Goal: Information Seeking & Learning: Learn about a topic

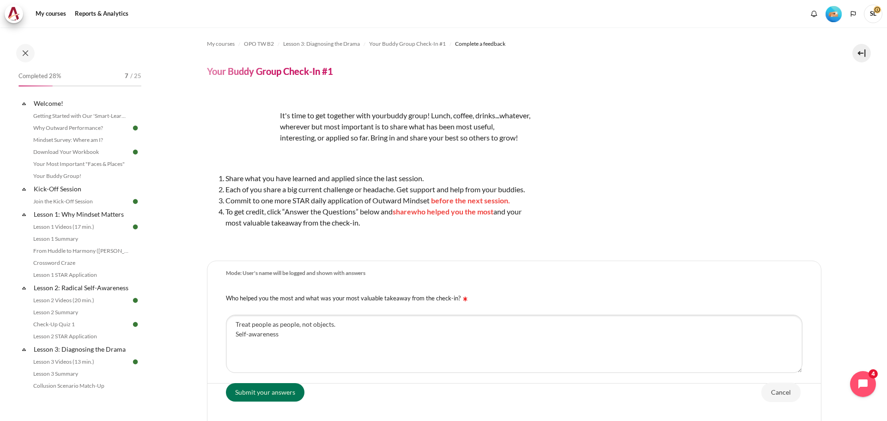
click at [292, 315] on textarea "Treat people as people, not objects. Self-awareness" at bounding box center [514, 344] width 577 height 58
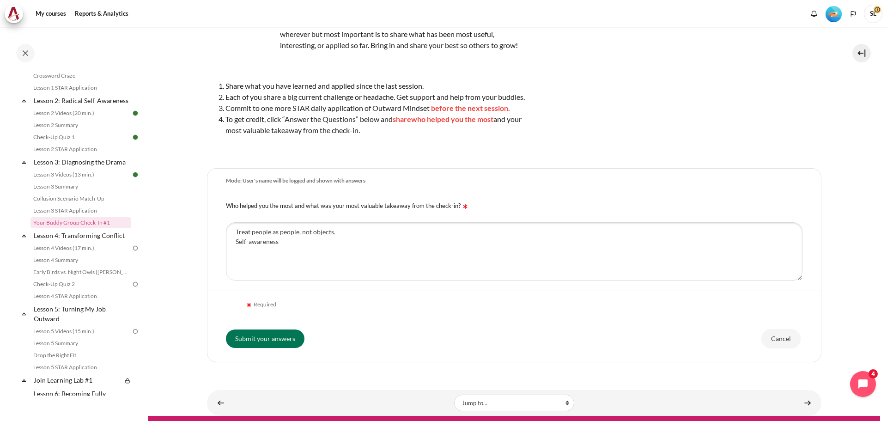
drag, startPoint x: 723, startPoint y: 125, endPoint x: 728, endPoint y: 121, distance: 6.2
click at [723, 120] on div "It's time to get together with your buddy group! Lunch, coffee, drinks...whatev…" at bounding box center [514, 79] width 614 height 152
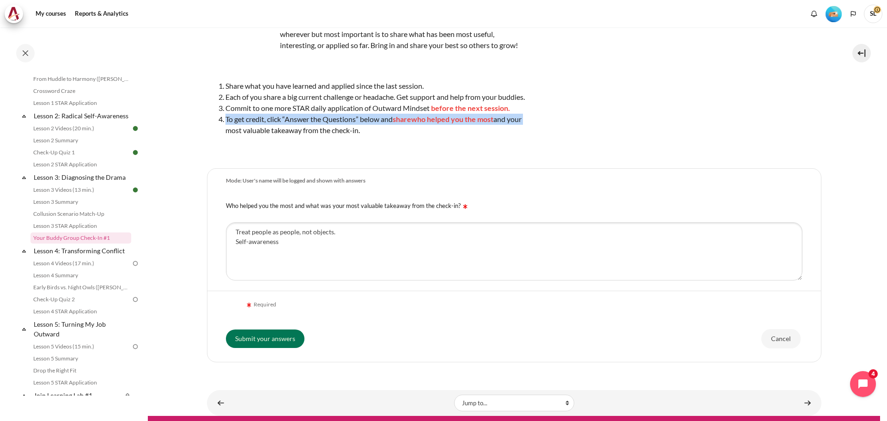
scroll to position [23, 0]
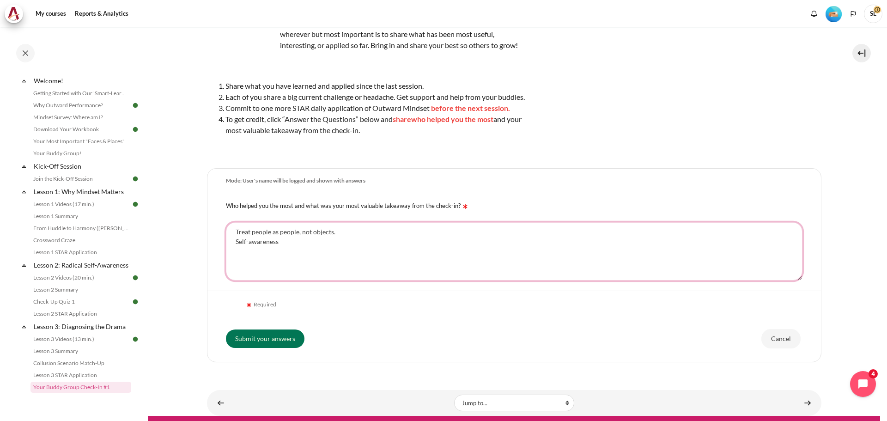
click at [286, 257] on textarea "Treat people as people, not objects. Self-awareness" at bounding box center [514, 251] width 577 height 58
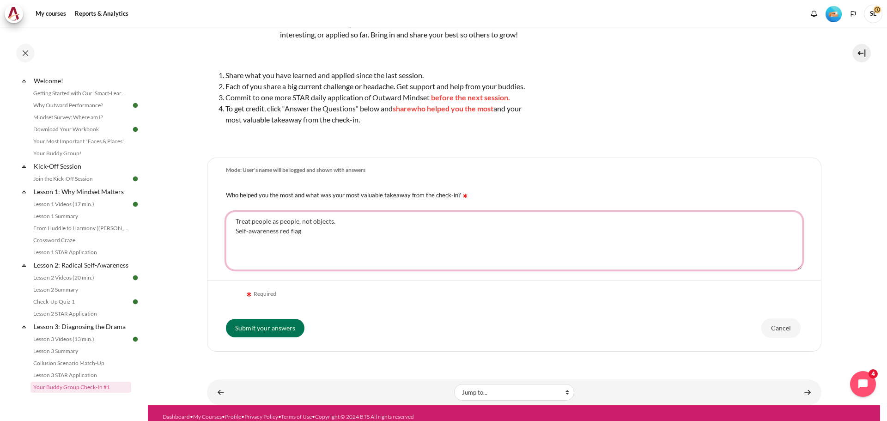
scroll to position [122, 0]
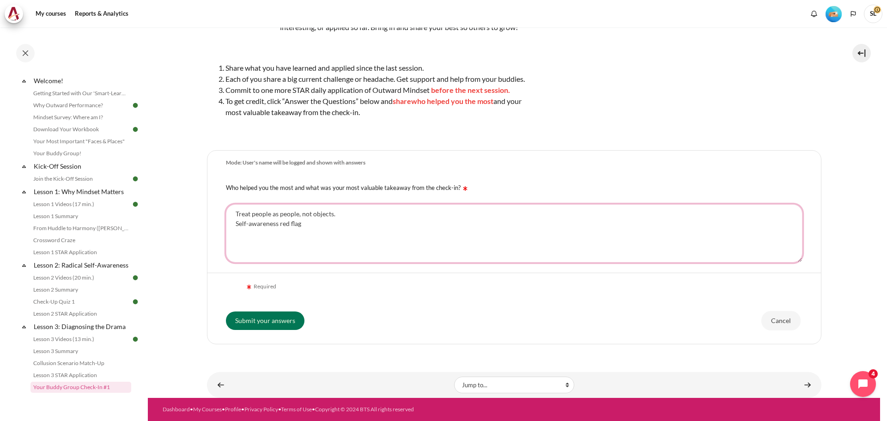
click at [329, 235] on textarea "Treat people as people, not objects. Self-awareness red flag" at bounding box center [514, 233] width 577 height 58
click at [278, 225] on textarea "Treat people as people, not objects. Self-awareness red flag" at bounding box center [514, 233] width 577 height 58
drag, startPoint x: 278, startPoint y: 225, endPoint x: 232, endPoint y: 223, distance: 45.8
click at [232, 223] on textarea "Treat people as people, not objects. Self-awareness red flag" at bounding box center [514, 233] width 577 height 58
drag, startPoint x: 355, startPoint y: 224, endPoint x: 366, endPoint y: 226, distance: 10.9
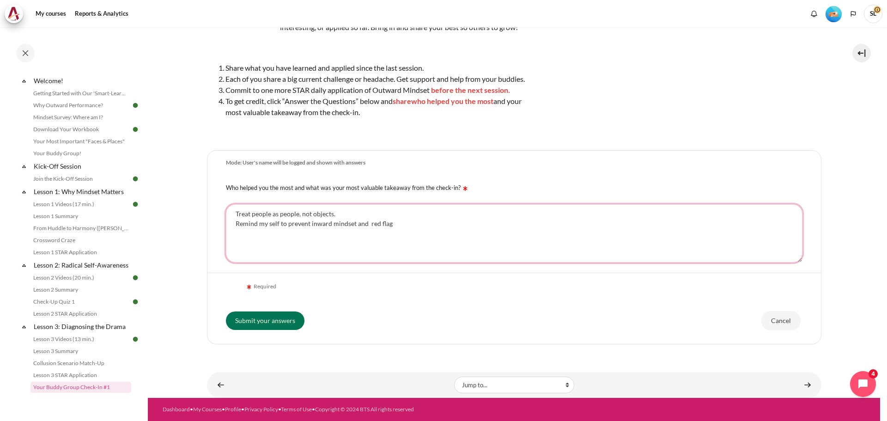
click at [366, 226] on textarea "Treat people as people, not objects. Remind my self to prevent inward mindset a…" at bounding box center [514, 233] width 577 height 58
click at [397, 231] on textarea "Treat people as people, not objects. Remind my self to prevent inward mindset a…" at bounding box center [514, 233] width 577 height 58
drag, startPoint x: 356, startPoint y: 225, endPoint x: 361, endPoint y: 226, distance: 5.6
click at [361, 226] on textarea "Treat people as people, not objects. Remind my self to prevent inward mindset a…" at bounding box center [514, 233] width 577 height 58
click at [404, 225] on textarea "Treat people as people, not objects. Remind my self to prevent inward mindset &…" at bounding box center [514, 233] width 577 height 58
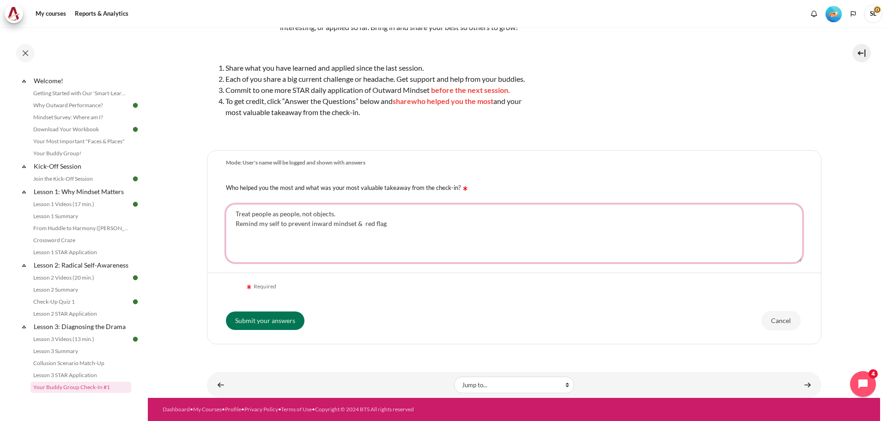
click at [338, 217] on textarea "Treat people as people, not objects. Remind my self to prevent inward mindset &…" at bounding box center [514, 233] width 577 height 58
click at [270, 226] on textarea "Treat people as people, not objects. Remind my self to prevent inward mindset &…" at bounding box center [514, 233] width 577 height 58
click at [388, 226] on textarea "Treat people as people, not objects. Remind myself to prevent inward mindset & …" at bounding box center [514, 233] width 577 height 58
click at [266, 238] on textarea "Treat people as people, not objects. Remind myself to prevent inward mindset & …" at bounding box center [514, 233] width 577 height 58
click at [409, 228] on textarea "Treat people as people, not objects. Remind myself to prevent inward mindset & …" at bounding box center [514, 233] width 577 height 58
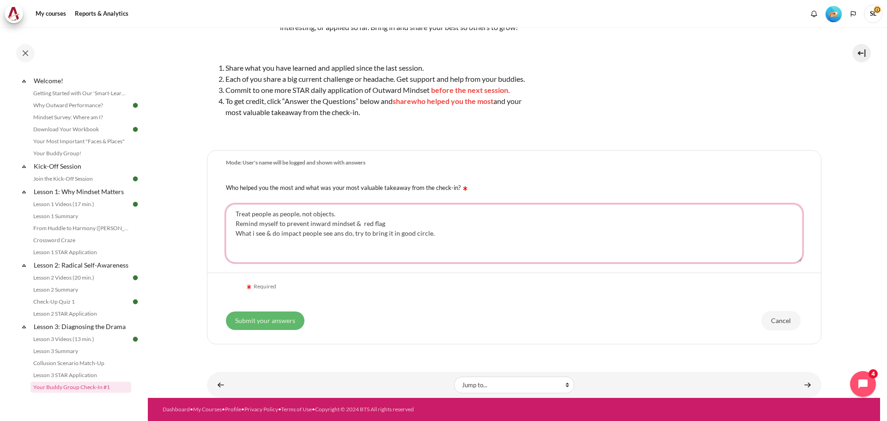
type textarea "Treat people as people, not objects. Remind myself to prevent inward mindset & …"
click at [250, 323] on input "Submit your answers" at bounding box center [265, 320] width 79 height 18
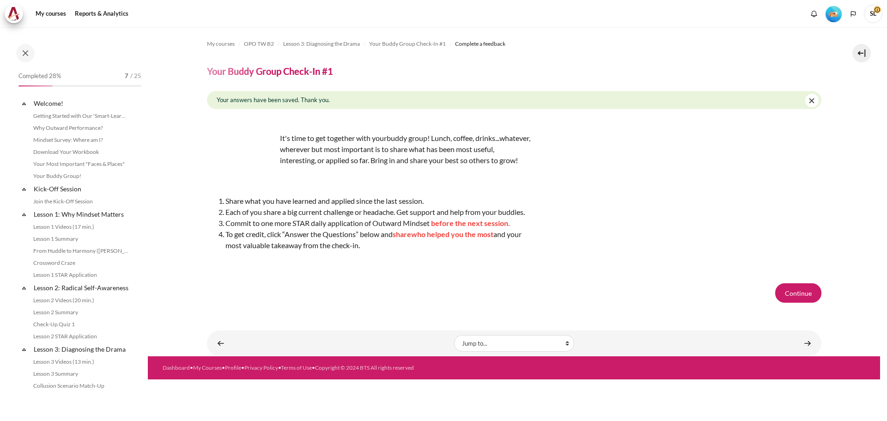
scroll to position [187, 0]
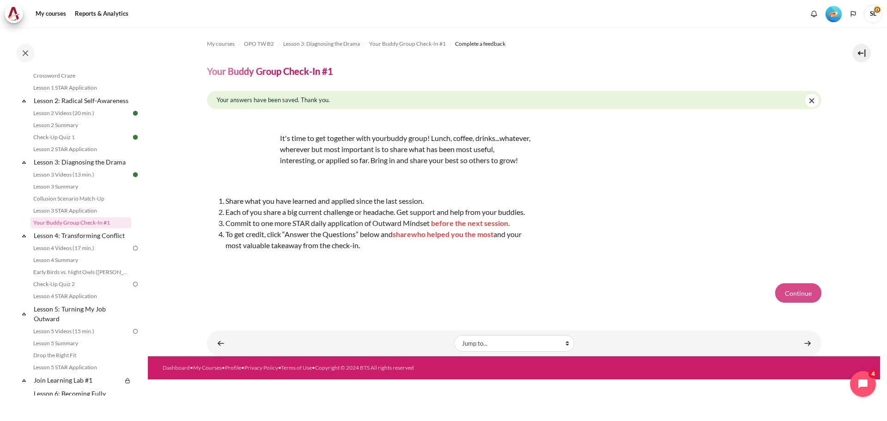
click at [802, 300] on button "Continue" at bounding box center [798, 292] width 46 height 19
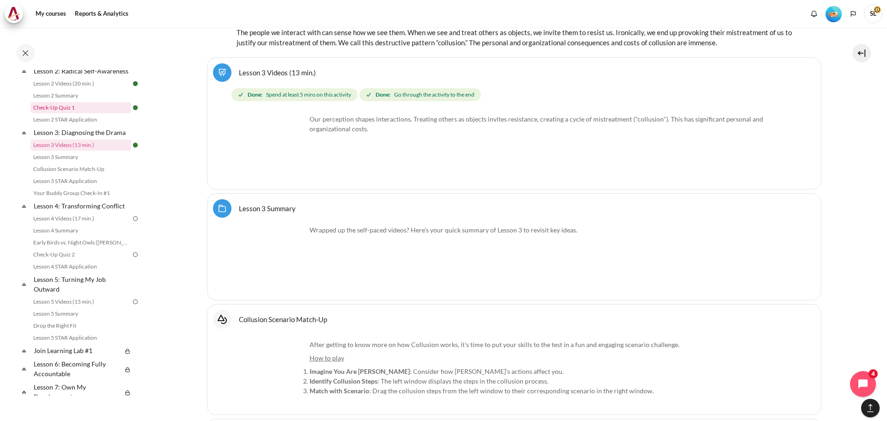
scroll to position [215, 0]
click at [97, 226] on link "Lesson 4 Videos (17 min.)" at bounding box center [80, 220] width 101 height 11
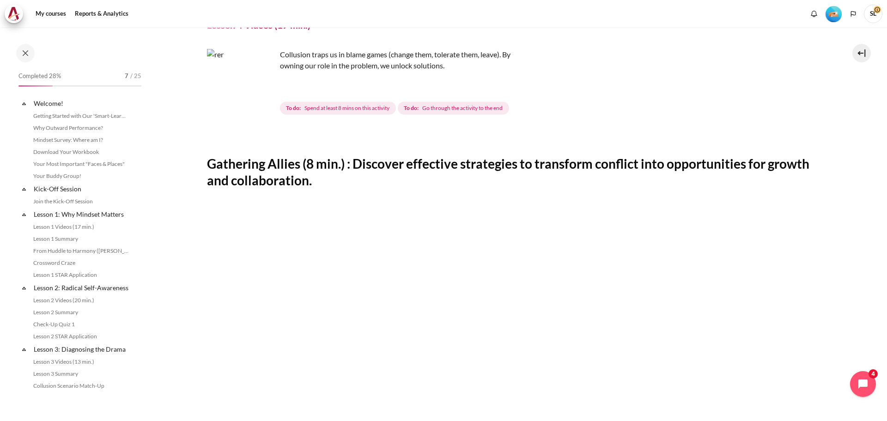
scroll to position [213, 0]
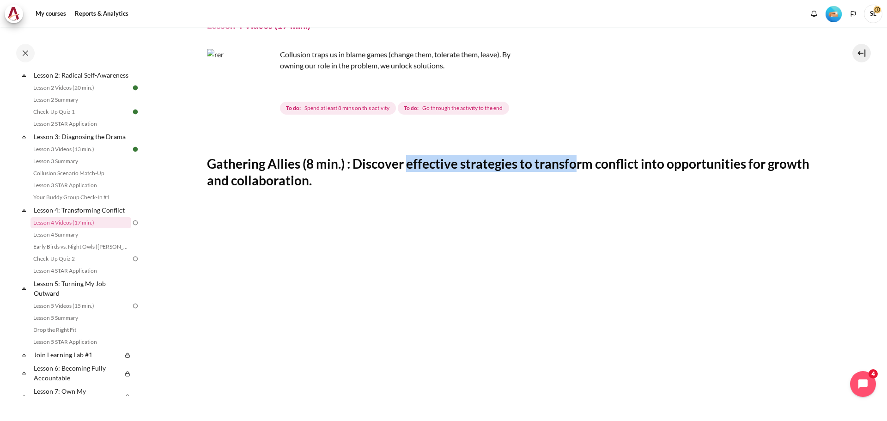
drag, startPoint x: 410, startPoint y: 164, endPoint x: 576, endPoint y: 158, distance: 165.9
click at [576, 158] on h2 "Gathering Allies (8 min.) : Discover effective strategies to transform conflict…" at bounding box center [514, 172] width 614 height 34
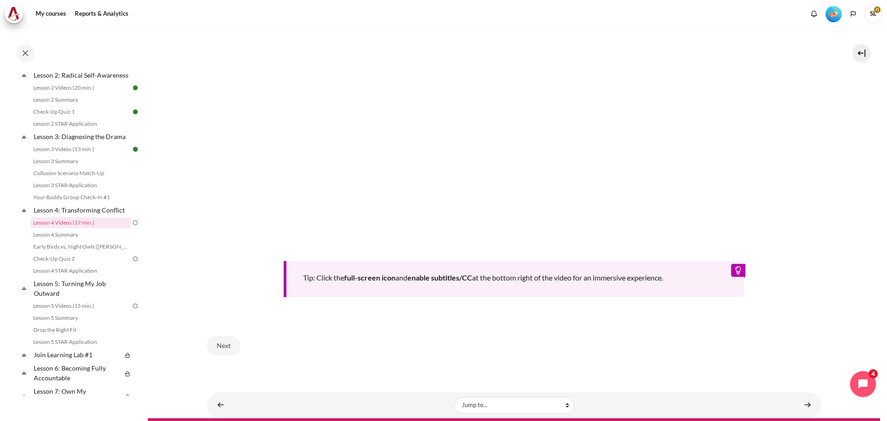
scroll to position [376, 0]
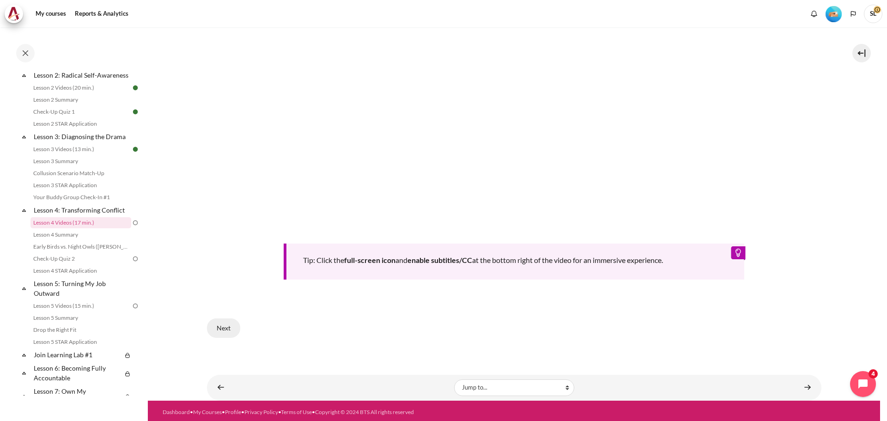
click at [220, 328] on button "Next" at bounding box center [223, 327] width 33 height 19
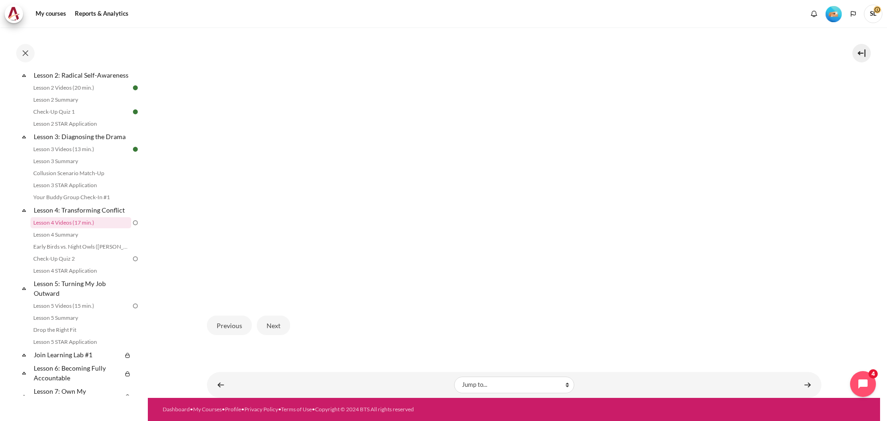
scroll to position [224, 0]
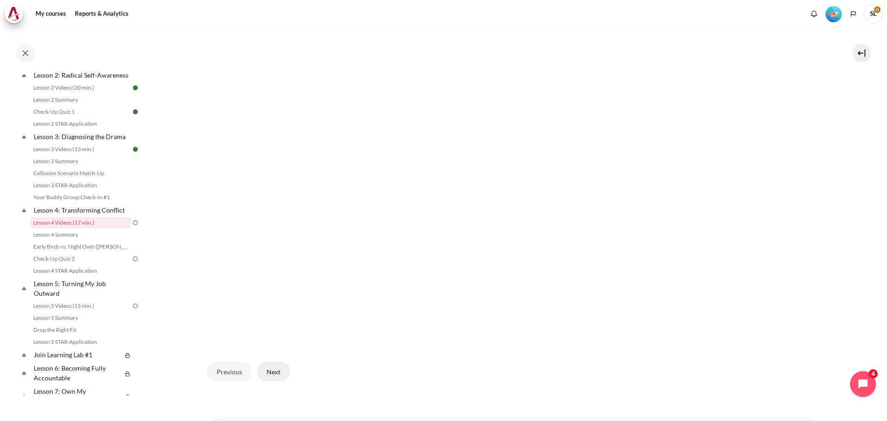
click at [277, 370] on button "Next" at bounding box center [273, 371] width 33 height 19
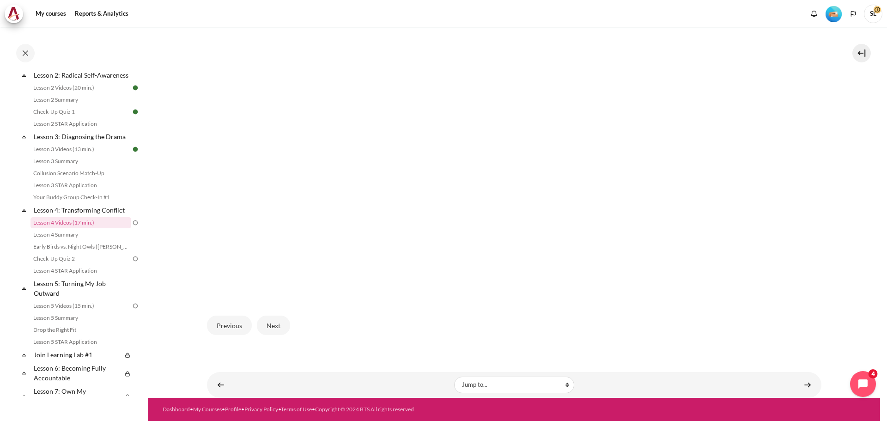
scroll to position [224, 0]
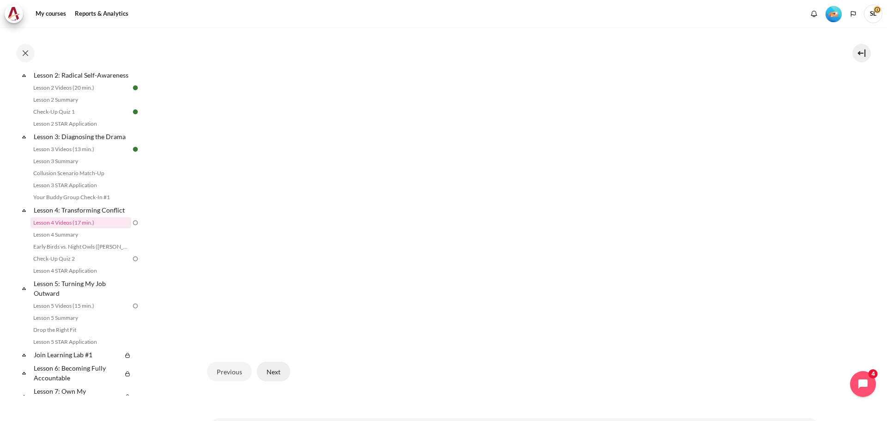
click at [274, 377] on button "Next" at bounding box center [273, 371] width 33 height 19
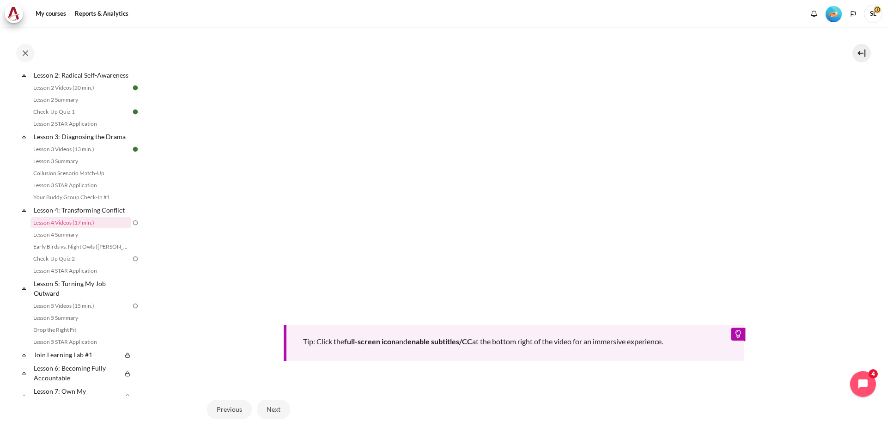
scroll to position [376, 0]
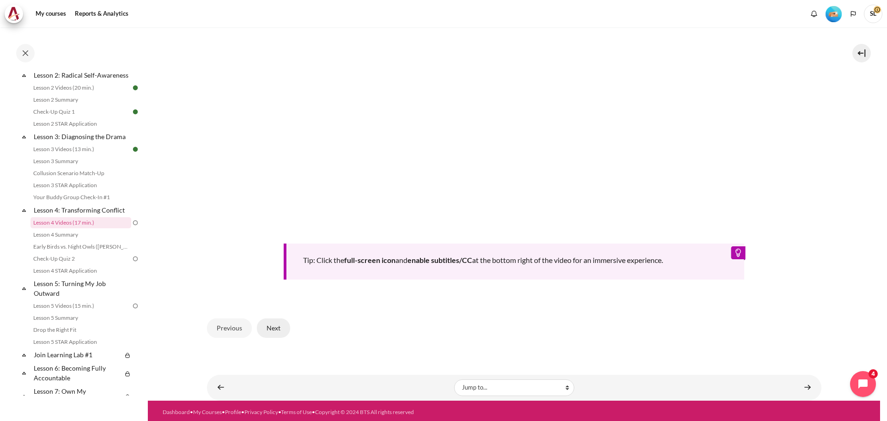
click at [281, 323] on button "Next" at bounding box center [273, 327] width 33 height 19
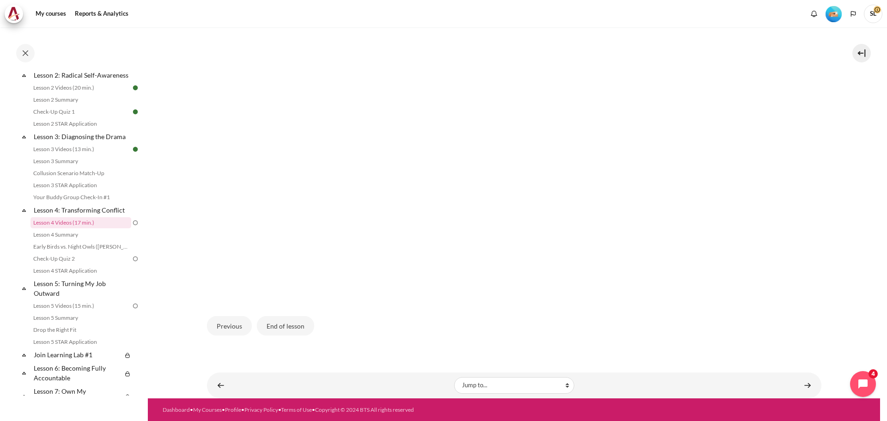
scroll to position [270, 0]
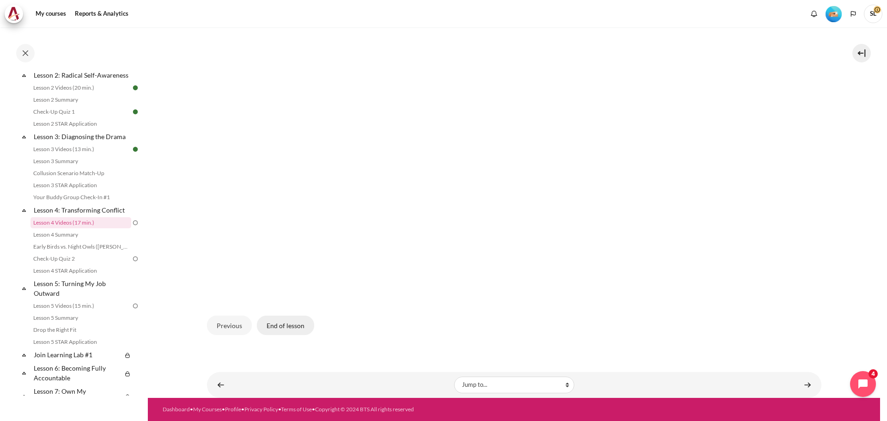
click at [304, 327] on button "End of lesson" at bounding box center [285, 325] width 57 height 19
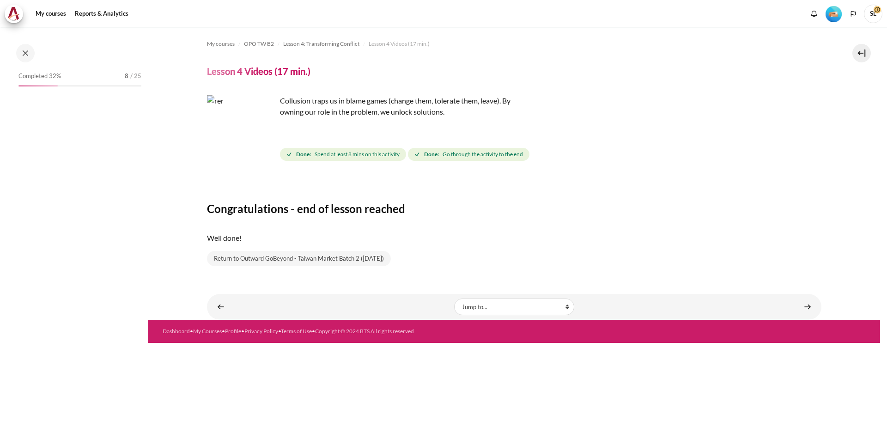
scroll to position [213, 0]
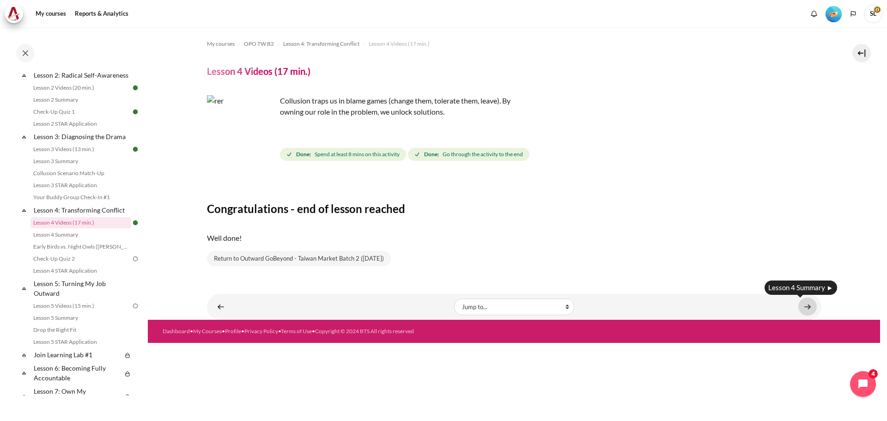
click at [808, 306] on link "Content" at bounding box center [807, 307] width 18 height 18
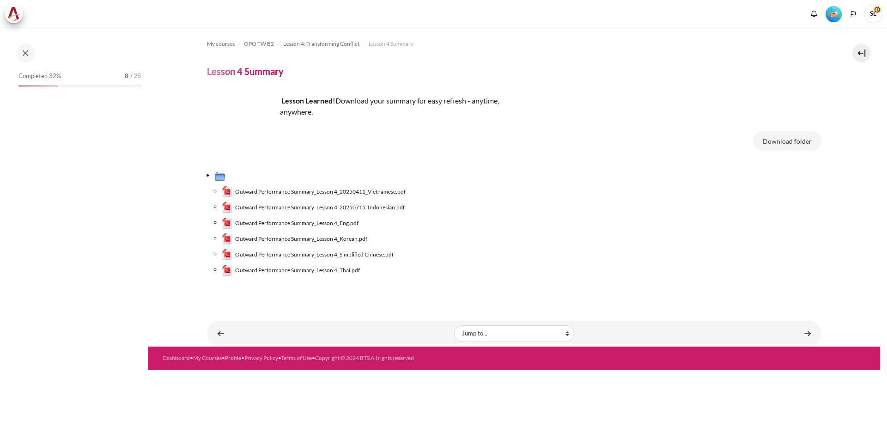
scroll to position [225, 0]
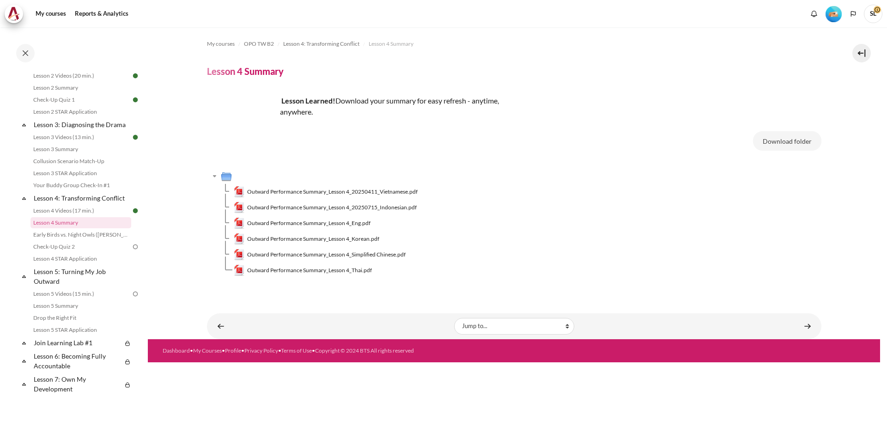
click at [344, 253] on span "Outward Performance Summary_Lesson 4_Simplified Chinese.pdf" at bounding box center [326, 254] width 158 height 8
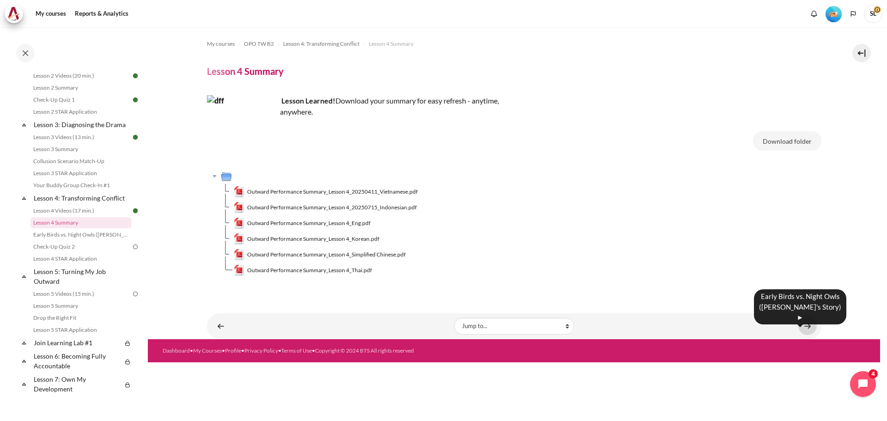
click at [804, 323] on link "Content" at bounding box center [807, 326] width 18 height 18
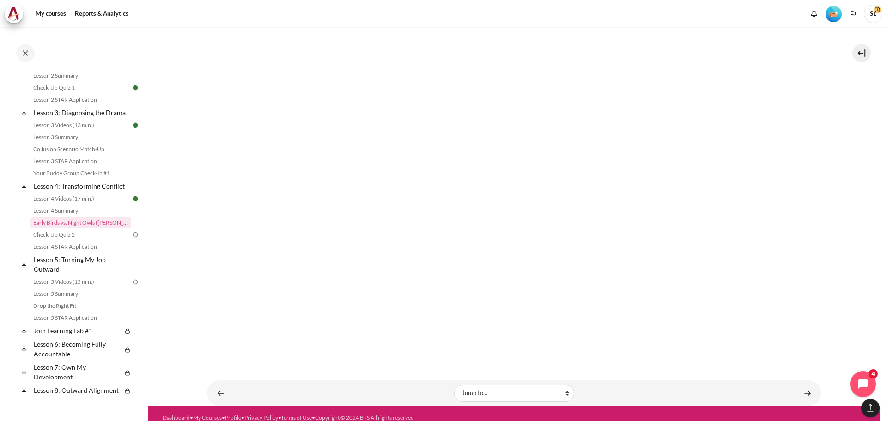
scroll to position [830, 0]
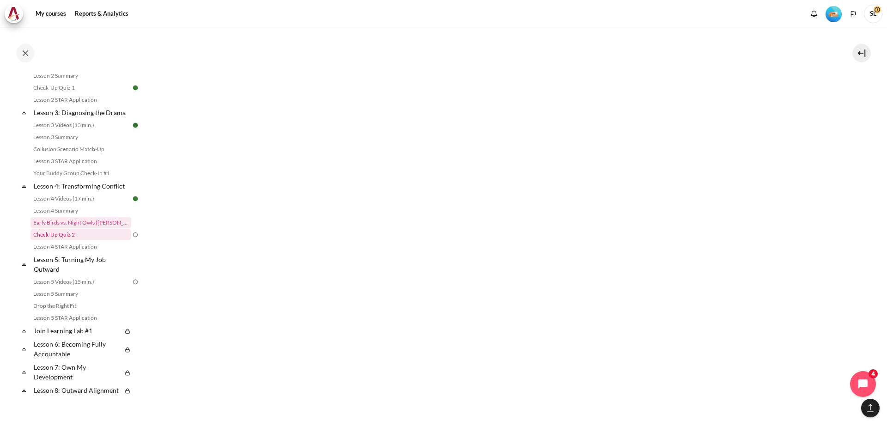
click at [91, 240] on link "Check-Up Quiz 2" at bounding box center [80, 234] width 101 height 11
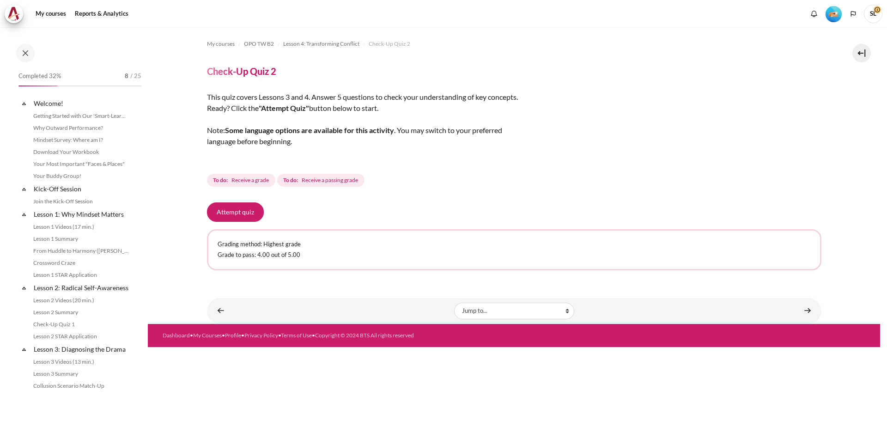
scroll to position [249, 0]
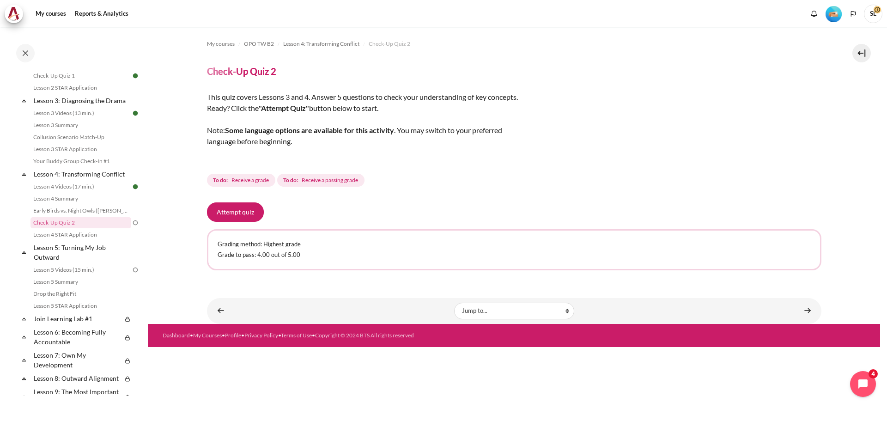
click at [249, 208] on button "Attempt quiz" at bounding box center [235, 211] width 57 height 19
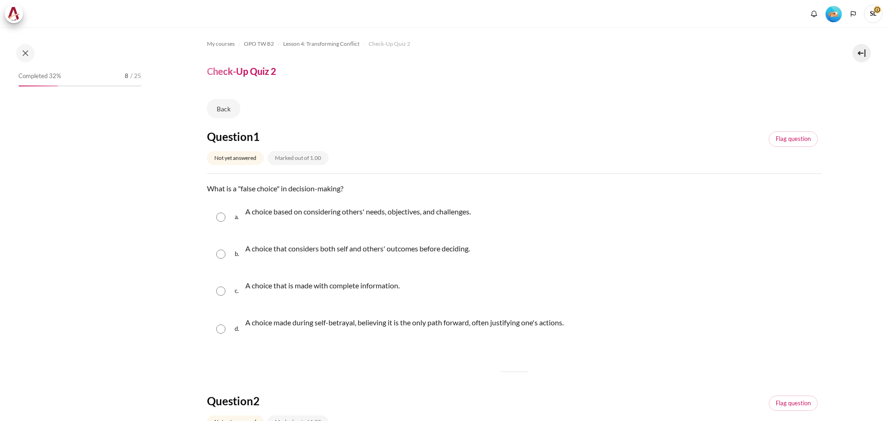
scroll to position [249, 0]
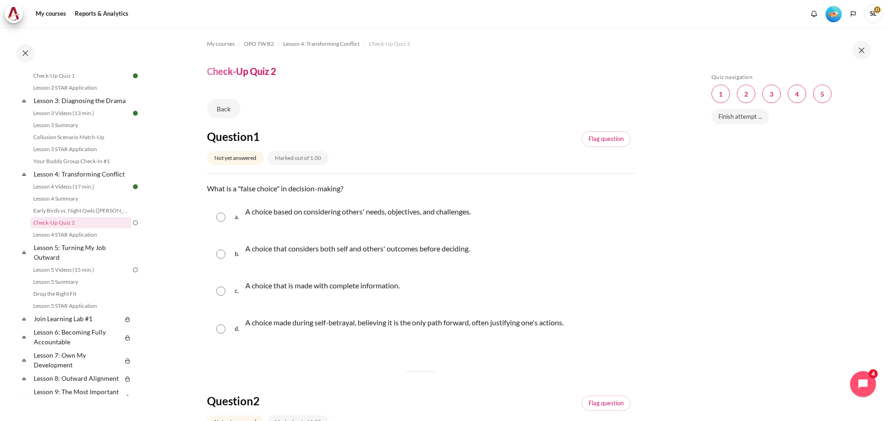
click at [223, 328] on input "Content" at bounding box center [220, 328] width 9 height 9
radio input "true"
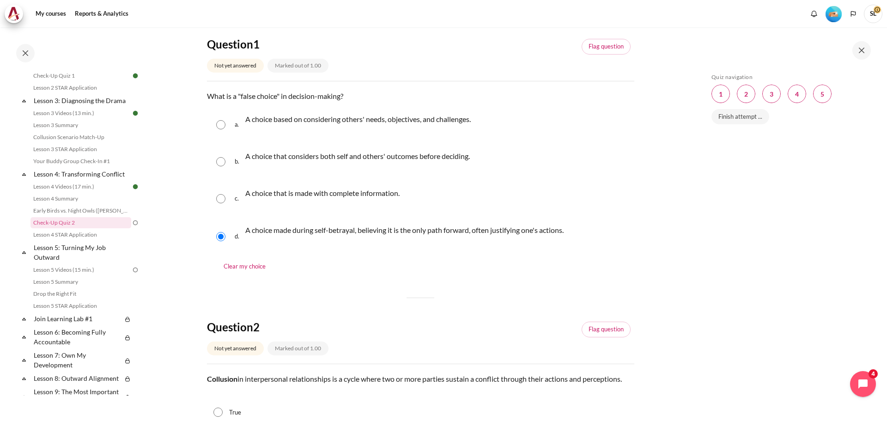
scroll to position [185, 0]
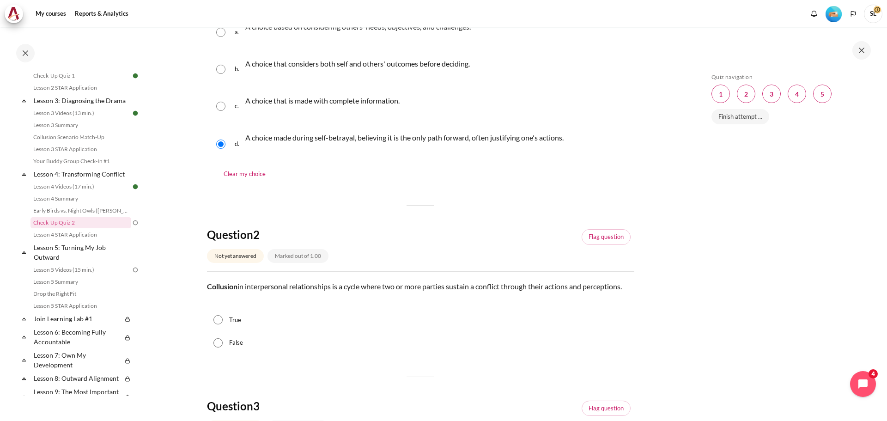
drag, startPoint x: 246, startPoint y: 289, endPoint x: 635, endPoint y: 292, distance: 389.0
click at [218, 320] on input "True" at bounding box center [217, 319] width 9 height 9
radio input "true"
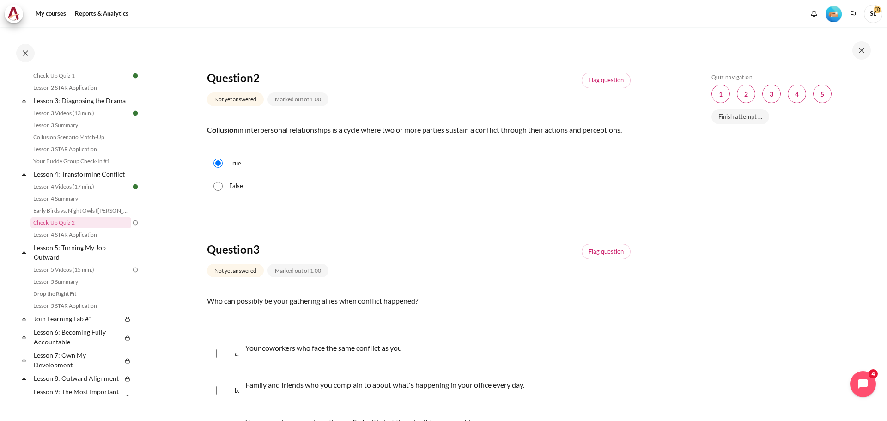
scroll to position [370, 0]
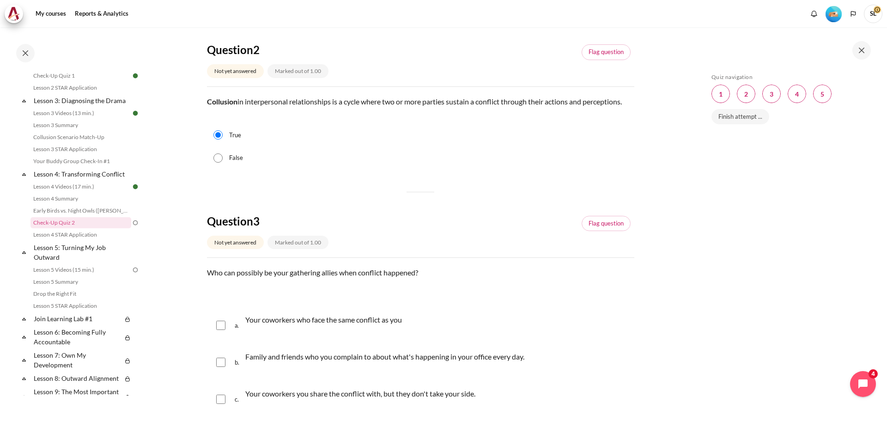
click at [251, 120] on div "Collusion in interpersonal relationships is a cycle where two or more parties s…" at bounding box center [420, 108] width 427 height 24
drag, startPoint x: 207, startPoint y: 103, endPoint x: 649, endPoint y: 96, distance: 441.8
click at [649, 96] on section "My courses OPO TW B2 Lesson 4: Transforming Conflict Check-Up Quiz 2 Check-Up Q…" at bounding box center [420, 280] width 545 height 1244
copy p "Collusion in interpersonal relationships is a cycle where two or more parties s…"
click at [222, 326] on input "Content" at bounding box center [220, 325] width 9 height 9
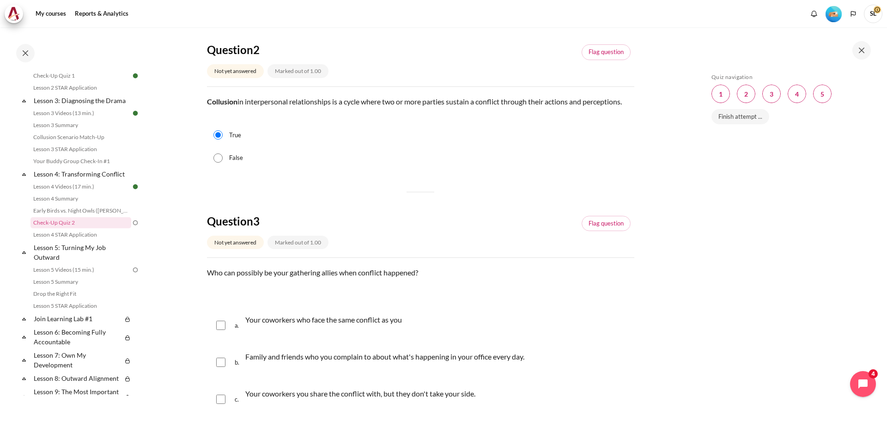
checkbox input "true"
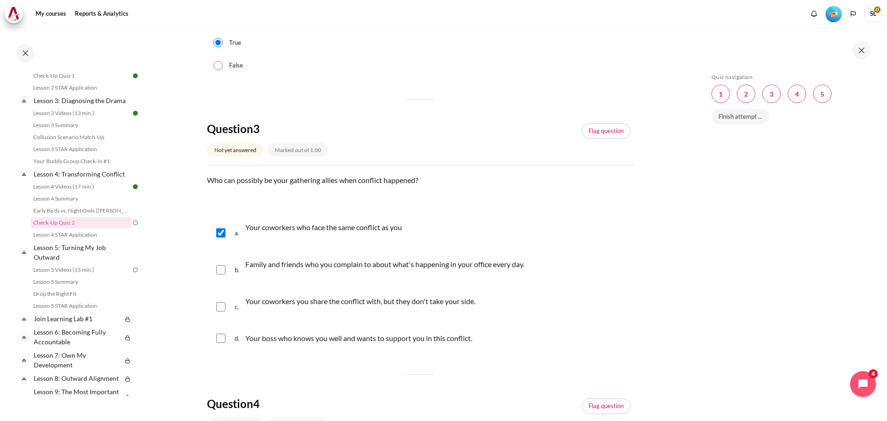
click at [218, 270] on input "Content" at bounding box center [220, 269] width 9 height 9
checkbox input "true"
click at [222, 341] on input "Content" at bounding box center [220, 338] width 9 height 9
checkbox input "true"
click at [217, 272] on input "Content" at bounding box center [220, 269] width 9 height 9
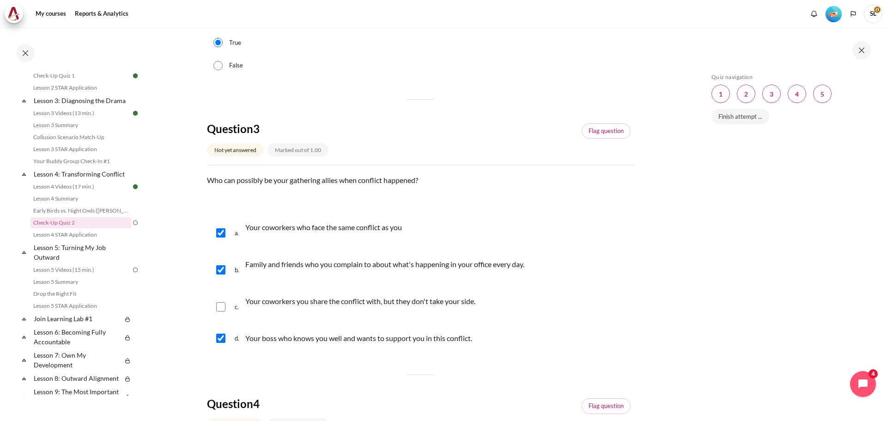
checkbox input "false"
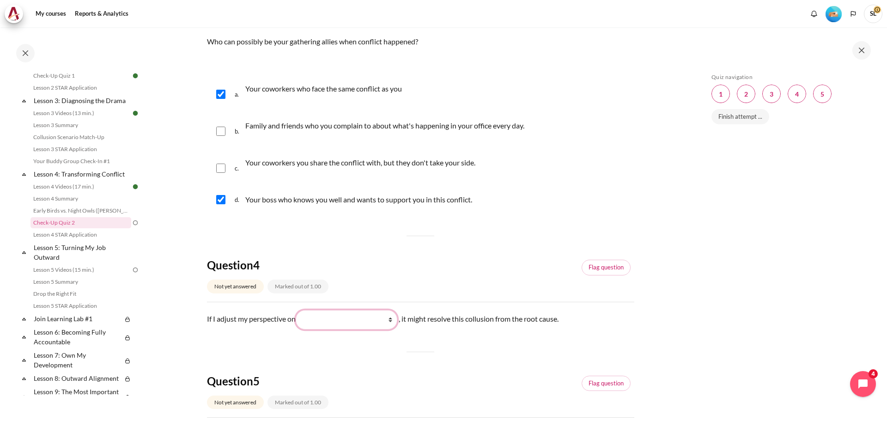
click at [354, 323] on select "What I see and feel about what they do (我看到什么) What I do (我做了什么) What they see …" at bounding box center [347, 319] width 102 height 19
select select "4"
click at [298, 310] on select "What I see and feel about what they do (我看到什么) What I do (我做了什么) What they see …" at bounding box center [347, 319] width 102 height 19
click at [365, 318] on select "What I see and feel about what they do (我看到什么) What I do (我做了什么) What they see …" at bounding box center [347, 319] width 102 height 19
click at [511, 356] on div "Question 1 Not yet answered Marked out of 1.00 Flag question Question text What…" at bounding box center [420, 73] width 427 height 1088
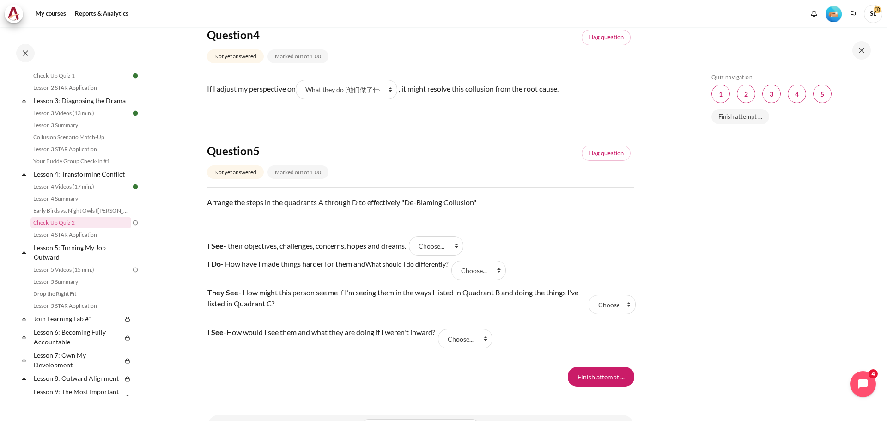
scroll to position [832, 0]
click at [442, 246] on select "Choose... D A B C" at bounding box center [436, 244] width 55 height 19
click at [550, 229] on div "Arrange the steps in the quadrants A through D to effectively "De-Blaming Collu…" at bounding box center [420, 213] width 427 height 35
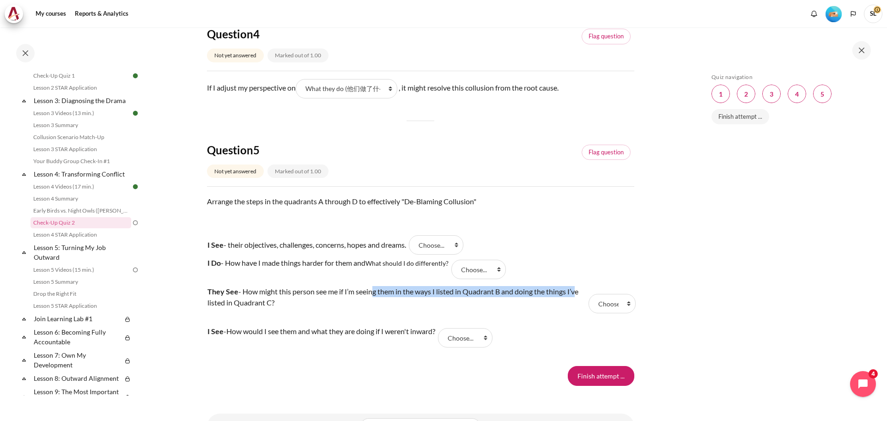
drag, startPoint x: 376, startPoint y: 292, endPoint x: 578, endPoint y: 292, distance: 202.8
click at [578, 292] on p "They See - How might this person see me if I’m seeing them in the ways I listed…" at bounding box center [396, 297] width 378 height 22
click at [592, 308] on select "Choose... D A B C" at bounding box center [612, 303] width 47 height 19
select select "1"
click at [589, 294] on select "Choose... D A B C" at bounding box center [612, 303] width 47 height 19
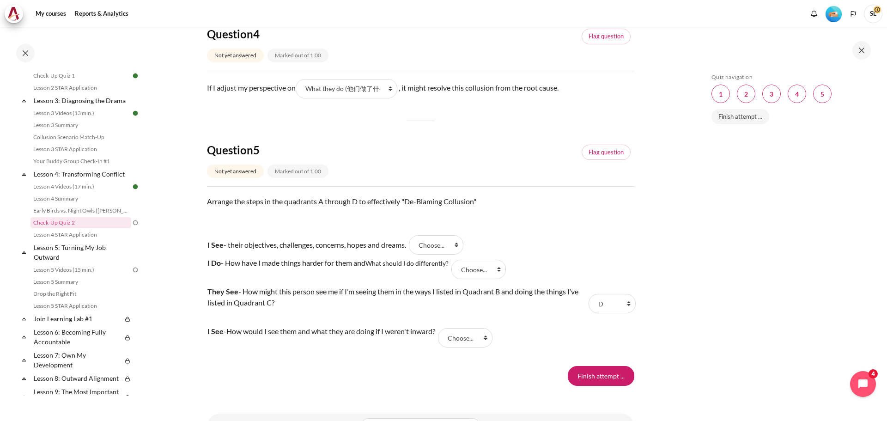
click at [540, 339] on tr "I See - How would I see them and what they are doing if I weren't inward? Answe…" at bounding box center [420, 337] width 427 height 29
click at [434, 243] on select "Choose... D A B C" at bounding box center [436, 244] width 55 height 19
click at [417, 235] on select "Choose... D A B C" at bounding box center [436, 244] width 55 height 19
click at [444, 246] on select "Choose... D A B C" at bounding box center [436, 244] width 55 height 19
select select "2"
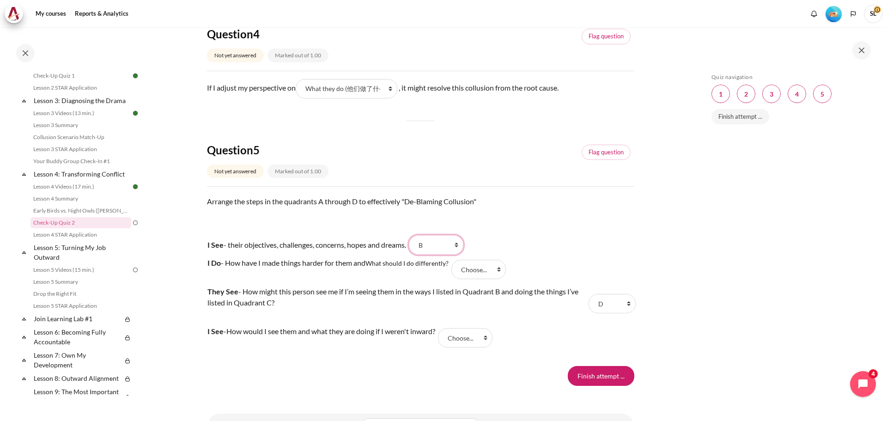
click at [417, 235] on select "Choose... D A B C" at bounding box center [436, 244] width 55 height 19
click at [487, 272] on select "Choose... D A B C" at bounding box center [478, 269] width 55 height 19
select select "4"
click at [454, 260] on select "Choose... D A B C" at bounding box center [478, 269] width 55 height 19
drag, startPoint x: 408, startPoint y: 200, endPoint x: 478, endPoint y: 199, distance: 70.7
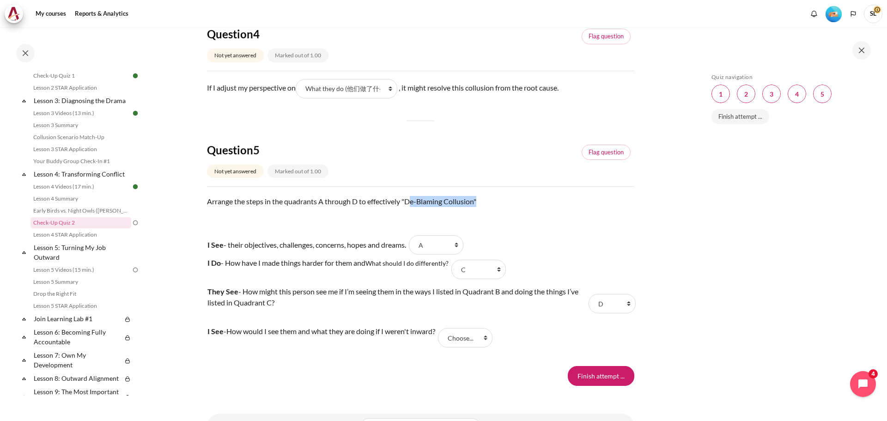
click at [478, 199] on p "Arrange the steps in the quadrants A through D to effectively "De-Blaming Collu…" at bounding box center [420, 207] width 427 height 22
copy p "De-Blaming Collusion"
click at [475, 343] on select "Choose... D A B C" at bounding box center [465, 337] width 55 height 19
select select "3"
click at [447, 328] on select "Choose... D A B C" at bounding box center [465, 337] width 55 height 19
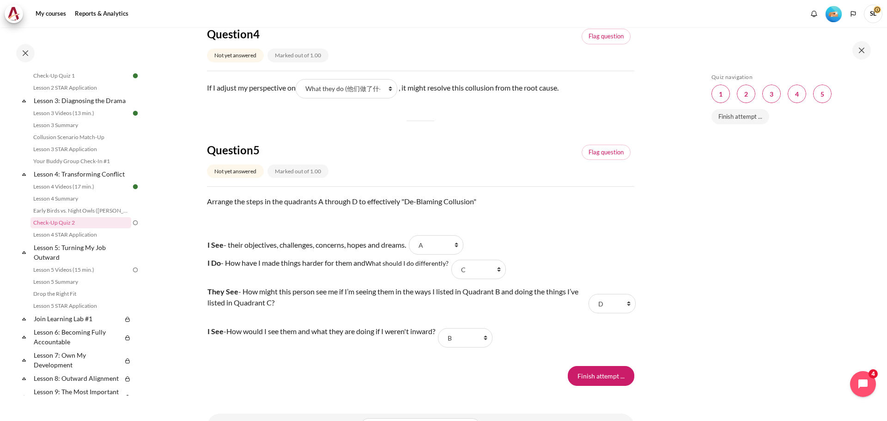
click at [380, 382] on div "Finish attempt ..." at bounding box center [420, 375] width 427 height 19
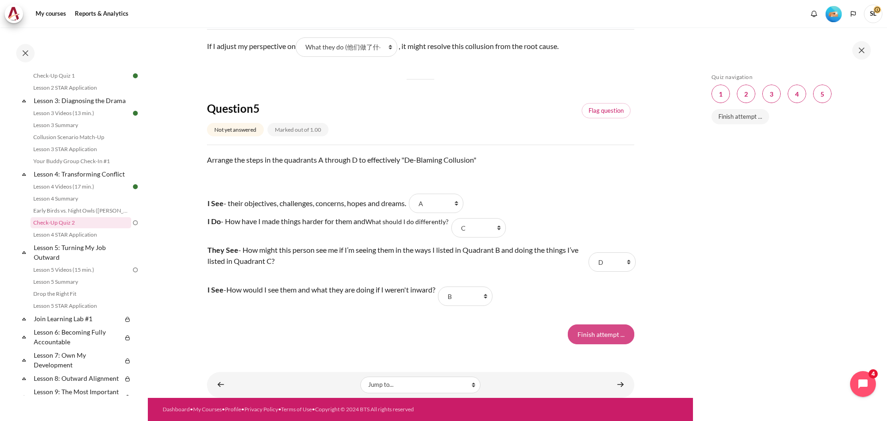
click at [597, 335] on input "Finish attempt ..." at bounding box center [601, 333] width 67 height 19
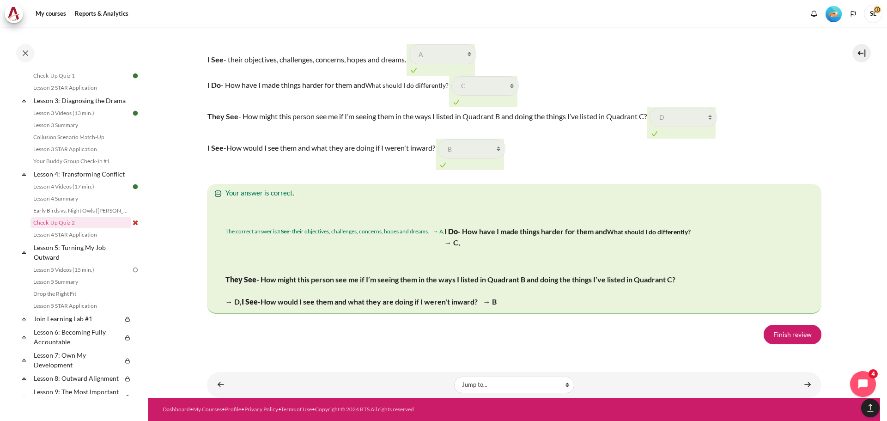
scroll to position [1722, 0]
click at [773, 335] on link "Finish review" at bounding box center [793, 334] width 58 height 19
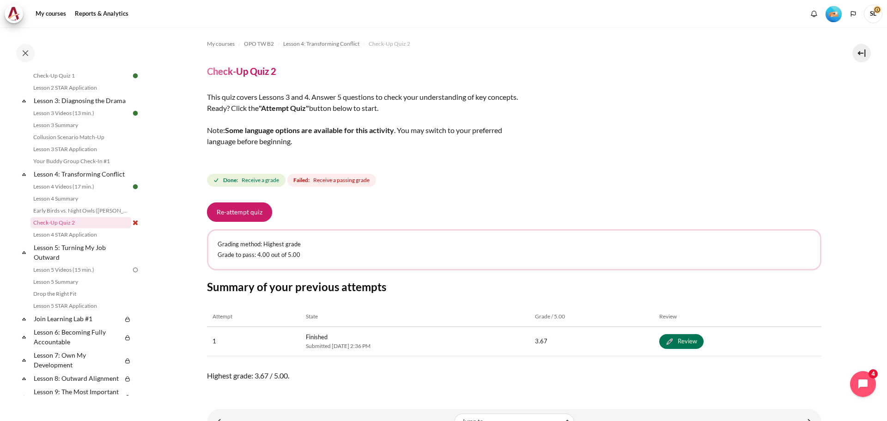
scroll to position [37, 0]
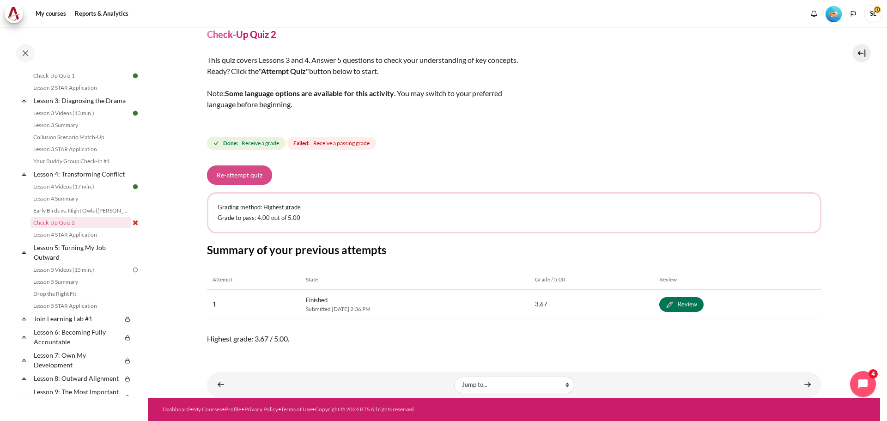
click at [249, 175] on button "Re-attempt quiz" at bounding box center [239, 174] width 65 height 19
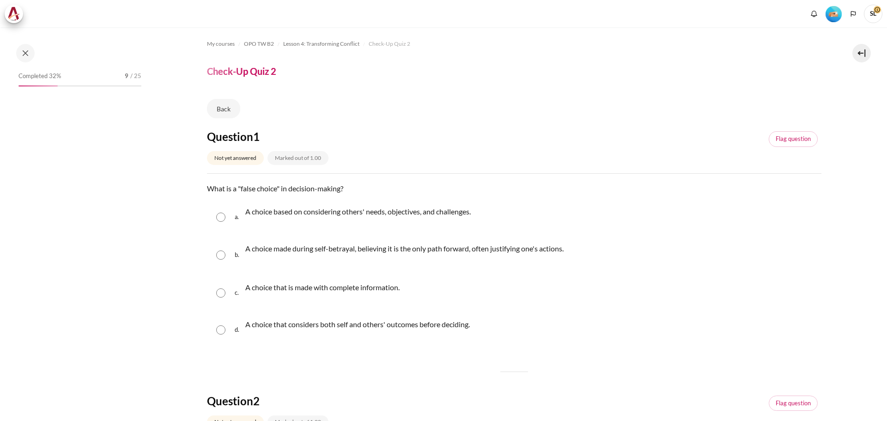
scroll to position [249, 0]
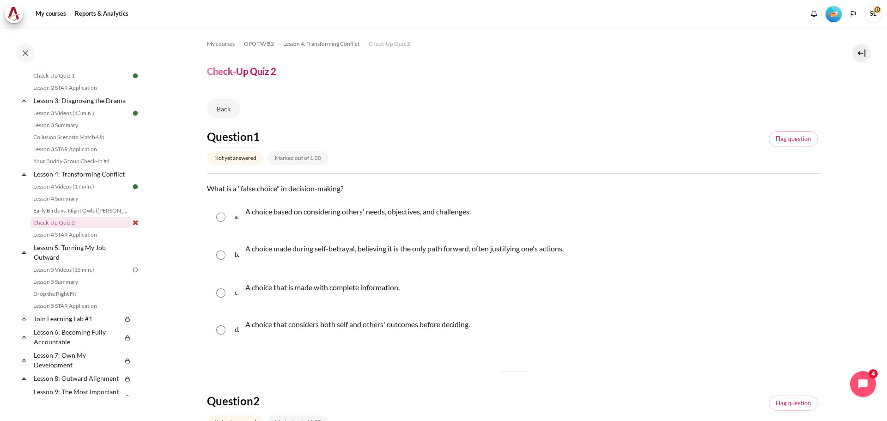
click at [219, 258] on input "Content" at bounding box center [220, 254] width 9 height 9
radio input "true"
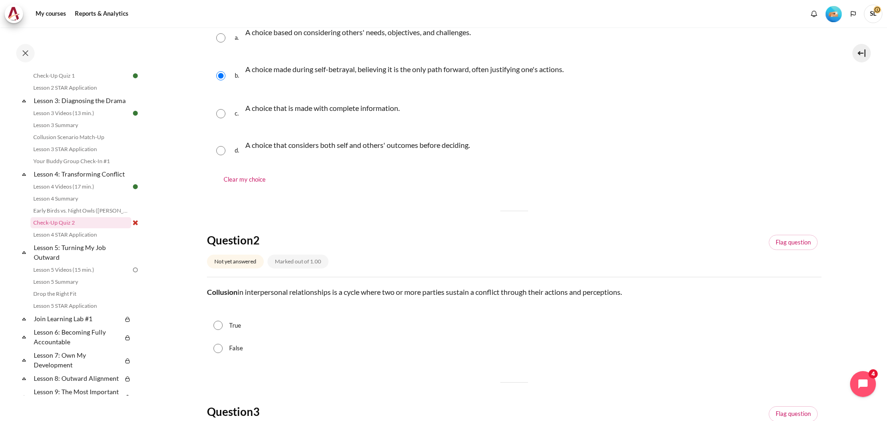
scroll to position [185, 0]
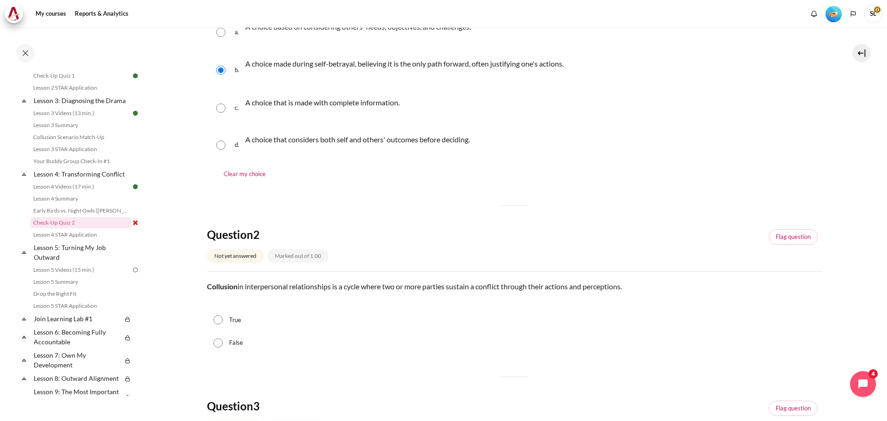
click at [216, 322] on input "True" at bounding box center [217, 319] width 9 height 9
radio input "true"
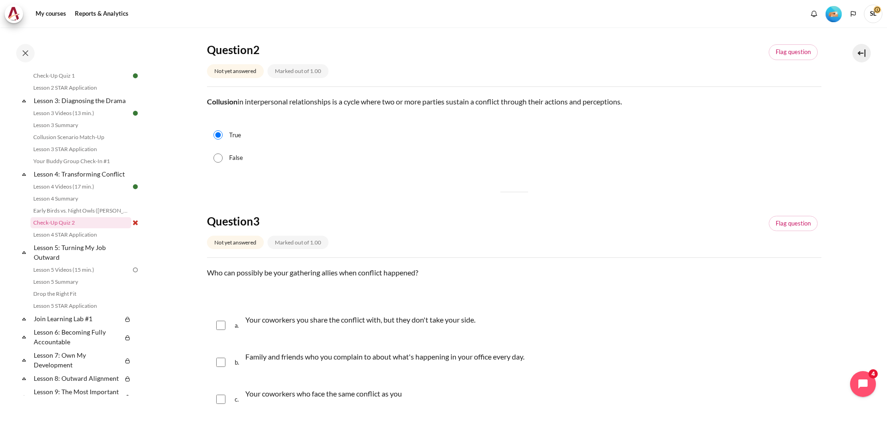
scroll to position [416, 0]
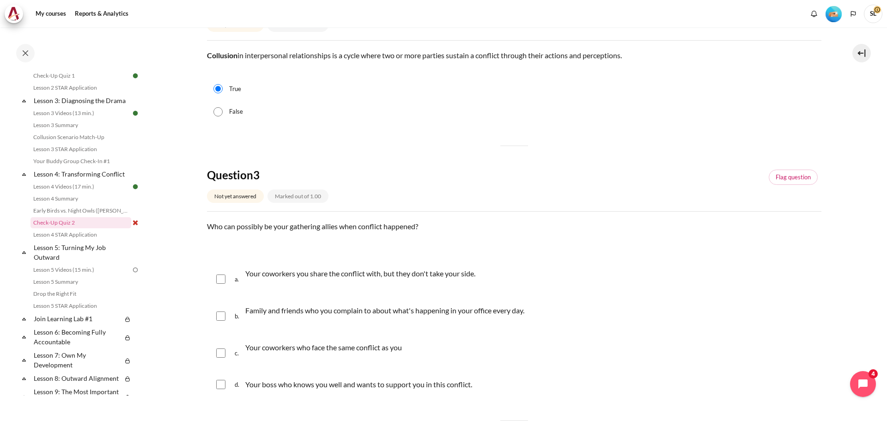
click at [217, 317] on input "Content" at bounding box center [220, 315] width 9 height 9
checkbox input "true"
click at [220, 356] on input "Content" at bounding box center [220, 352] width 9 height 9
checkbox input "true"
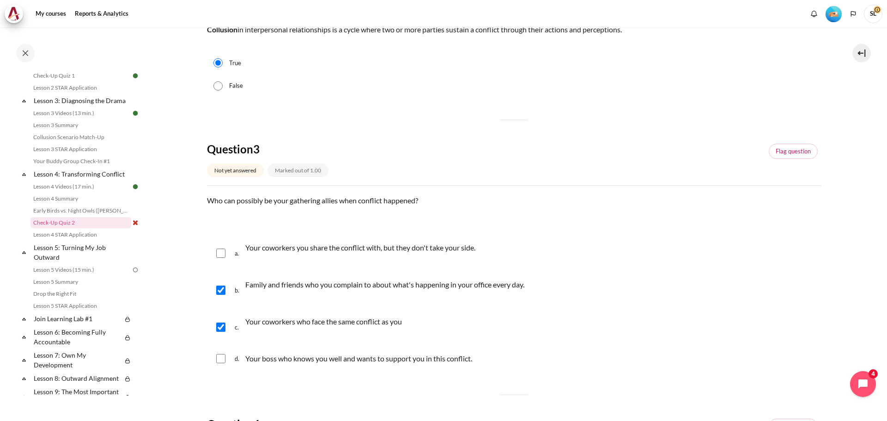
scroll to position [508, 0]
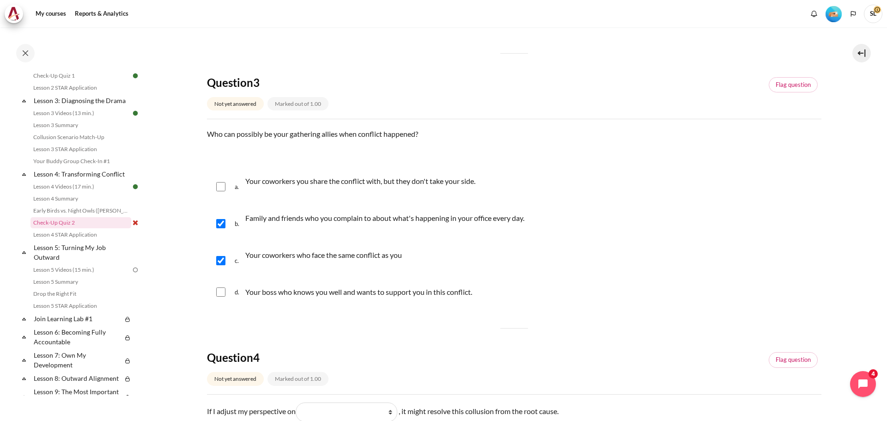
click at [224, 294] on input "Content" at bounding box center [220, 291] width 9 height 9
checkbox input "true"
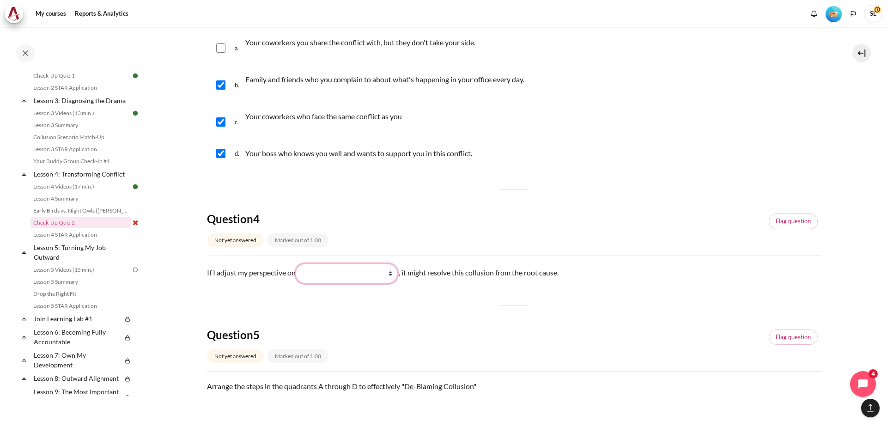
click at [347, 275] on select "What I do (我做了什么) What they see and feel (他们看到什么) What they do (他们做了什么) What I …" at bounding box center [347, 273] width 102 height 19
select select "4"
click at [298, 264] on select "What I do (我做了什么) What they see and feel (他们看到什么) What they do (他们做了什么) What I …" at bounding box center [347, 273] width 102 height 19
click at [360, 276] on select "What I do (我做了什么) What they see and feel (他们看到什么) What they do (他们做了什么) What I …" at bounding box center [347, 273] width 102 height 19
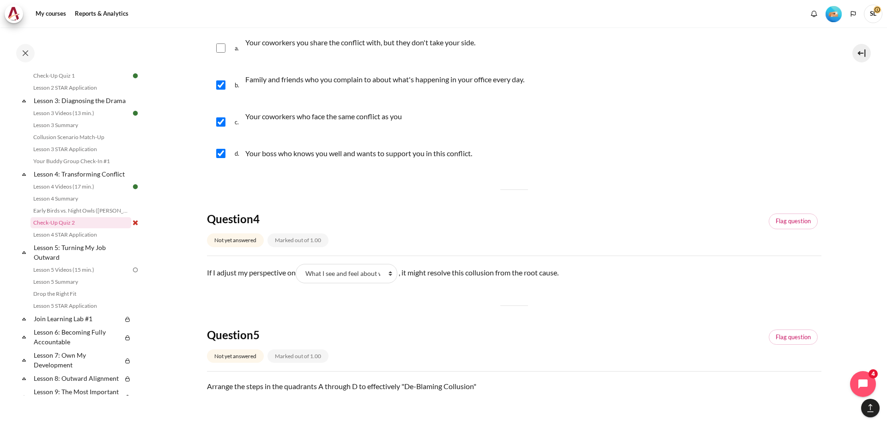
click at [504, 316] on div "Question 1 Not yet answered Marked out of 1.00 Flag question Question text What…" at bounding box center [514, 21] width 614 height 1077
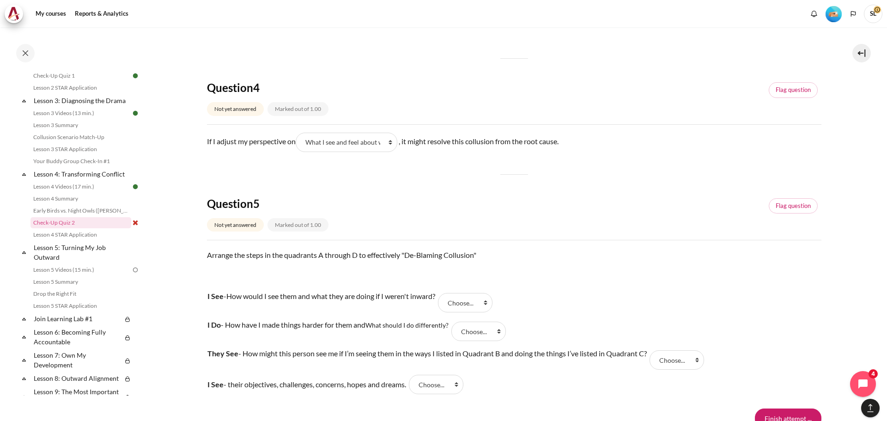
scroll to position [832, 0]
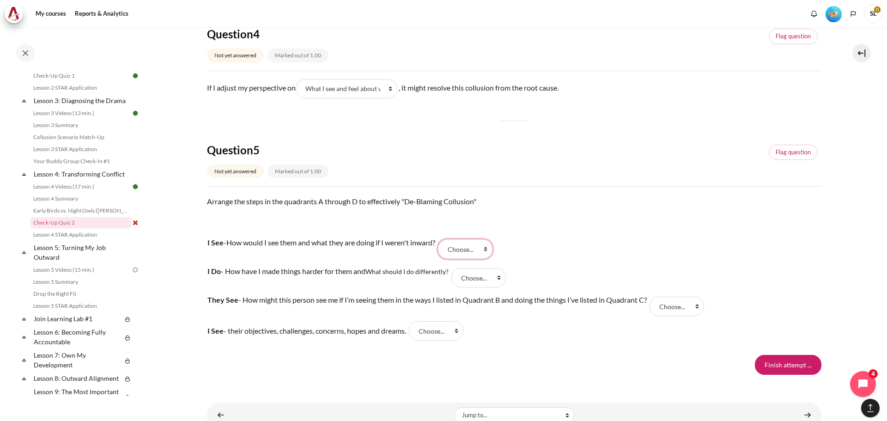
click at [478, 246] on select "Choose... C A B D" at bounding box center [465, 248] width 55 height 19
select select "3"
click at [447, 239] on select "Choose... C A B D" at bounding box center [465, 248] width 55 height 19
click at [467, 279] on select "Choose... C A B D" at bounding box center [478, 277] width 55 height 19
select select "1"
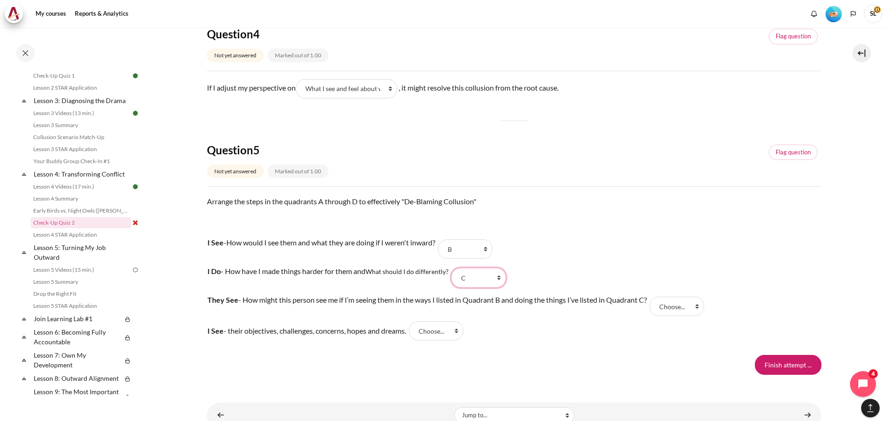
click at [454, 268] on select "Choose... C A B D" at bounding box center [478, 277] width 55 height 19
click at [670, 311] on select "Choose... C A B D" at bounding box center [677, 306] width 55 height 19
select select "4"
click at [653, 297] on select "Choose... C A B D" at bounding box center [677, 306] width 55 height 19
click at [437, 335] on select "Choose... C A B D" at bounding box center [436, 330] width 55 height 19
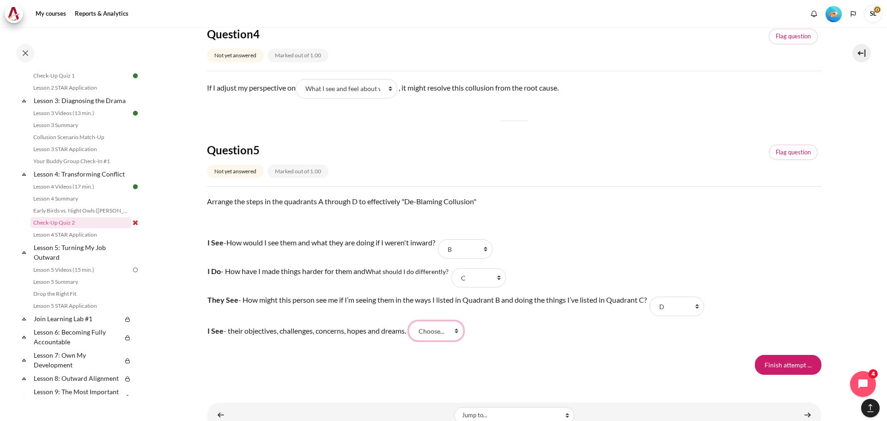
select select "2"
click at [417, 321] on select "Choose... C A B D" at bounding box center [436, 330] width 55 height 19
click at [767, 362] on input "Finish attempt ..." at bounding box center [788, 364] width 67 height 19
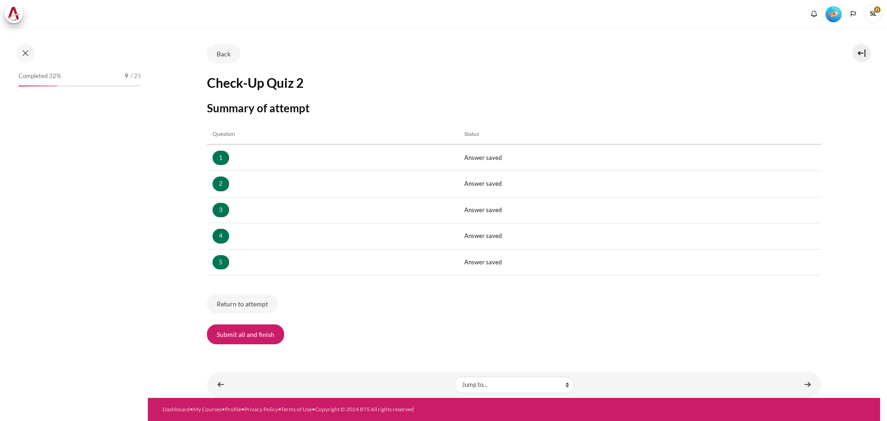
scroll to position [249, 0]
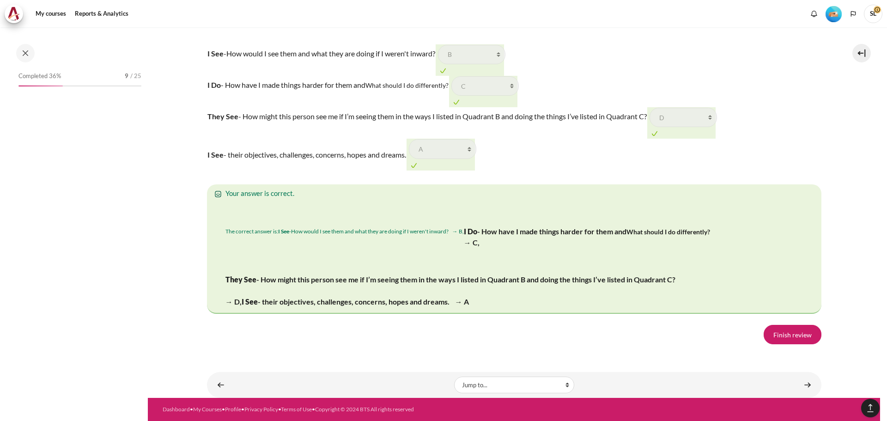
scroll to position [249, 0]
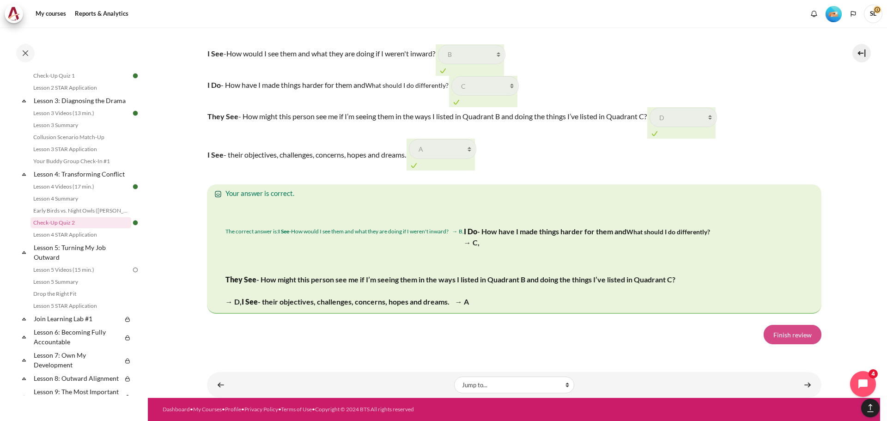
click at [789, 336] on link "Finish review" at bounding box center [793, 334] width 58 height 19
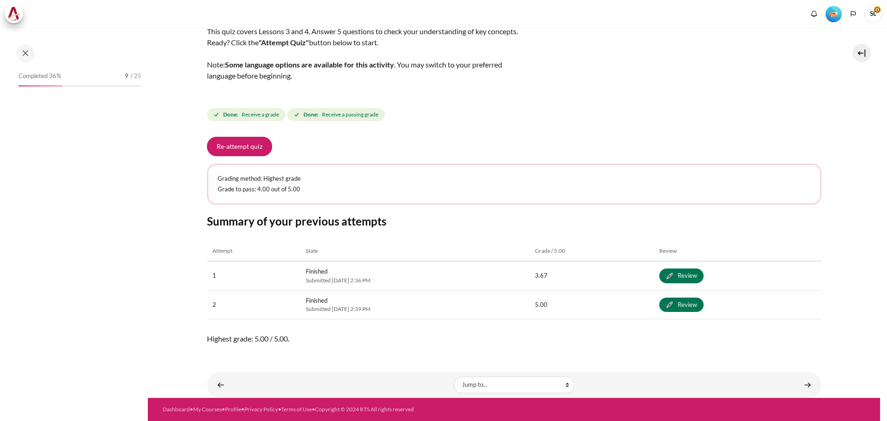
scroll to position [249, 0]
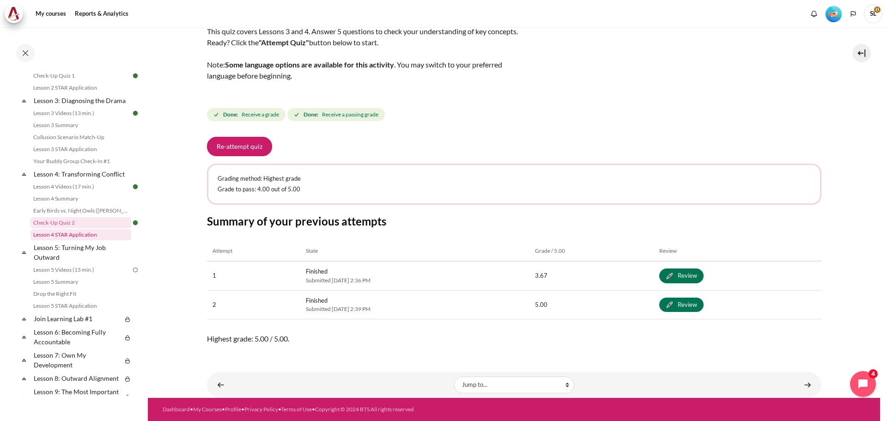
click at [84, 240] on link "Lesson 4 STAR Application" at bounding box center [80, 234] width 101 height 11
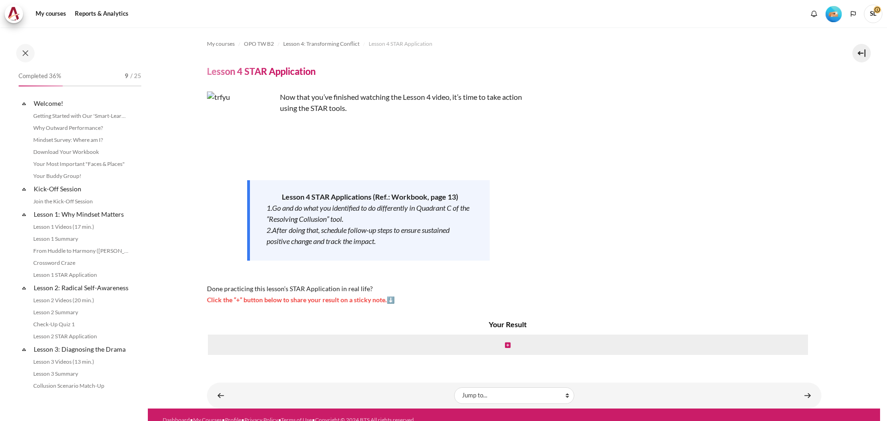
scroll to position [261, 0]
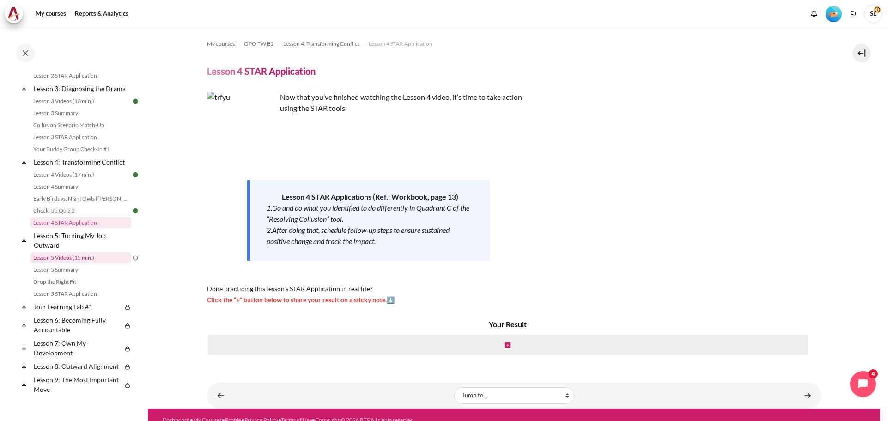
click at [66, 263] on link "Lesson 5 Videos (15 min.)" at bounding box center [80, 257] width 101 height 11
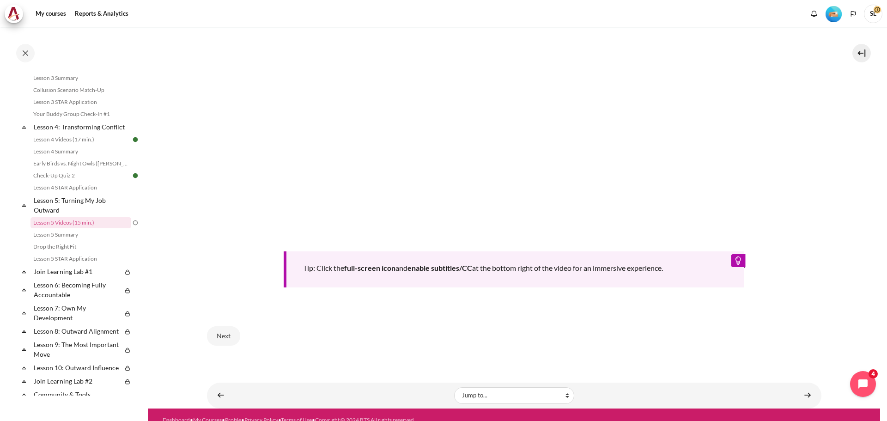
scroll to position [370, 0]
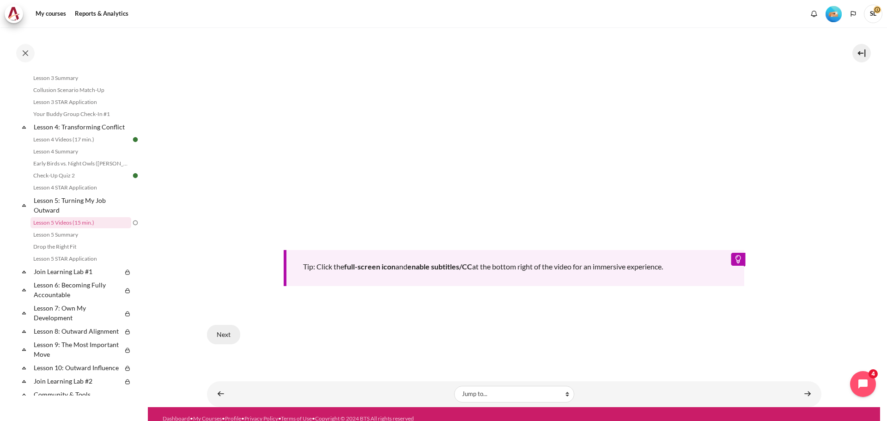
click at [222, 327] on button "Next" at bounding box center [223, 334] width 33 height 19
click at [222, 332] on button "Next" at bounding box center [223, 334] width 33 height 19
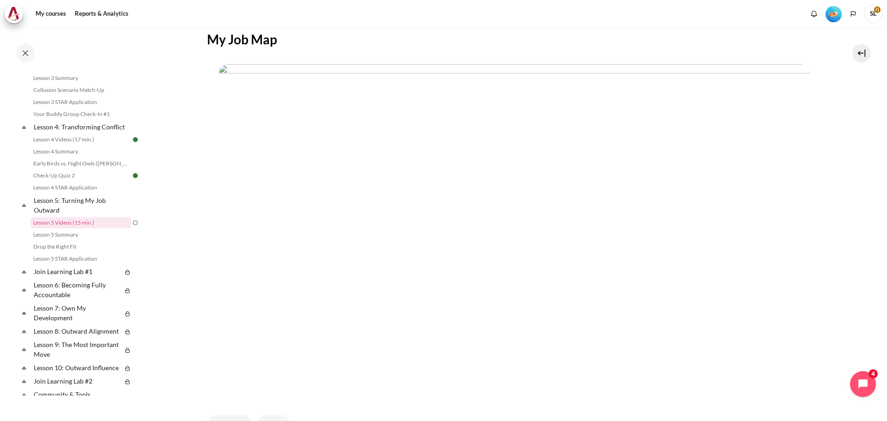
scroll to position [185, 0]
click at [279, 410] on button "Next" at bounding box center [273, 410] width 33 height 19
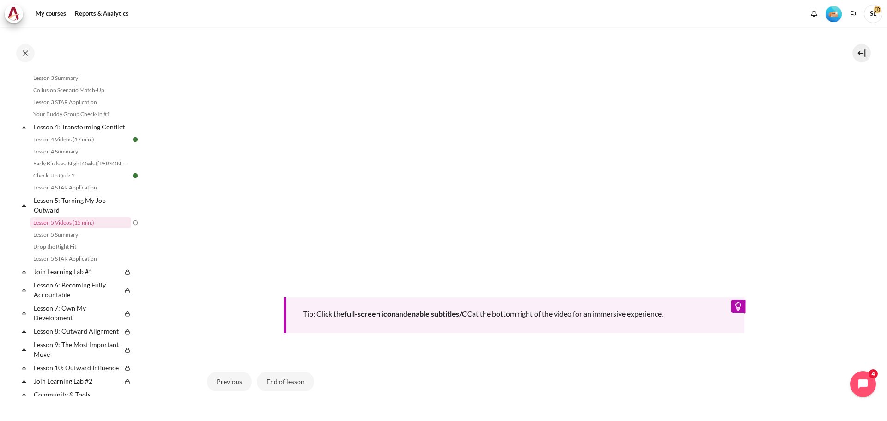
scroll to position [370, 0]
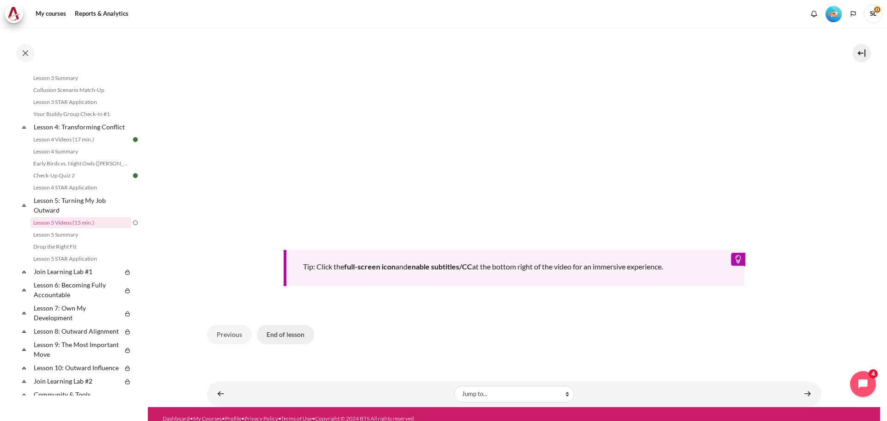
click at [289, 331] on button "End of lesson" at bounding box center [285, 334] width 57 height 19
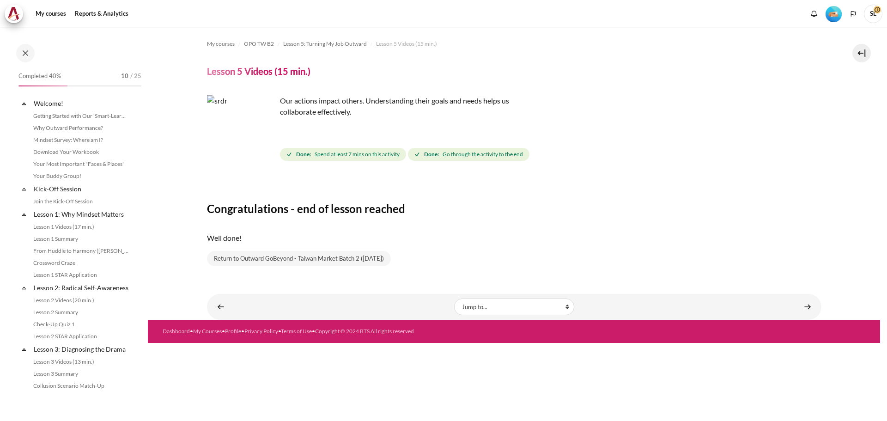
scroll to position [296, 0]
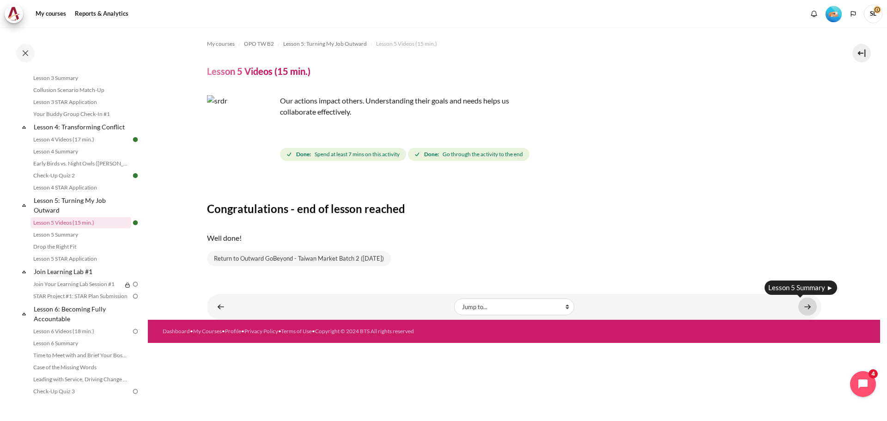
click at [806, 305] on link "Content" at bounding box center [807, 307] width 18 height 18
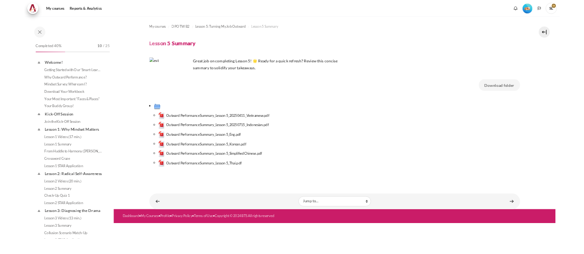
scroll to position [308, 0]
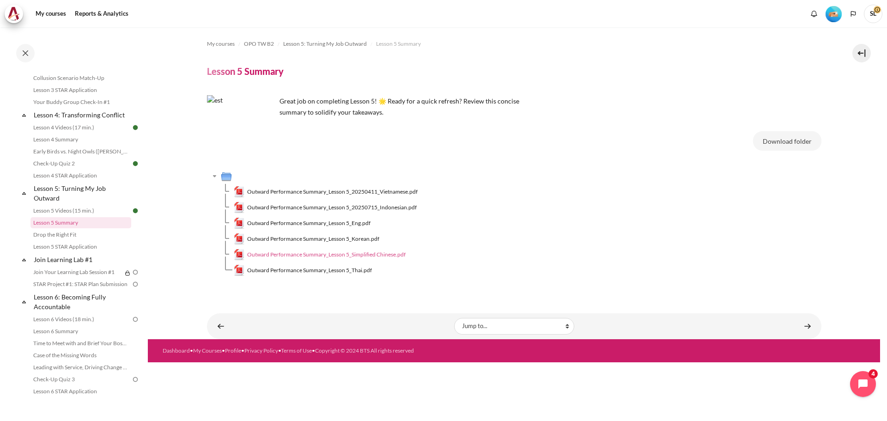
click at [348, 255] on span "Outward Performance Summary_Lesson 5_Simplified Chinese.pdf" at bounding box center [326, 254] width 158 height 8
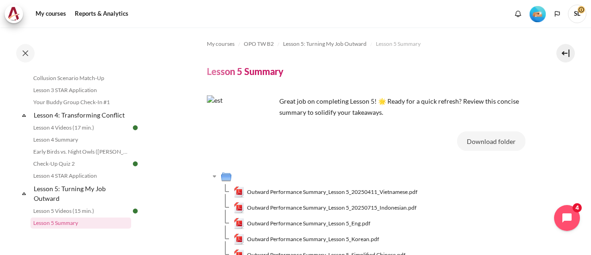
click at [493, 62] on div "My courses OPO TW B2 Lesson 5: Turning My Job Outward Lesson 5 Summary Lesson 5…" at bounding box center [366, 163] width 319 height 272
